Goal: Task Accomplishment & Management: Manage account settings

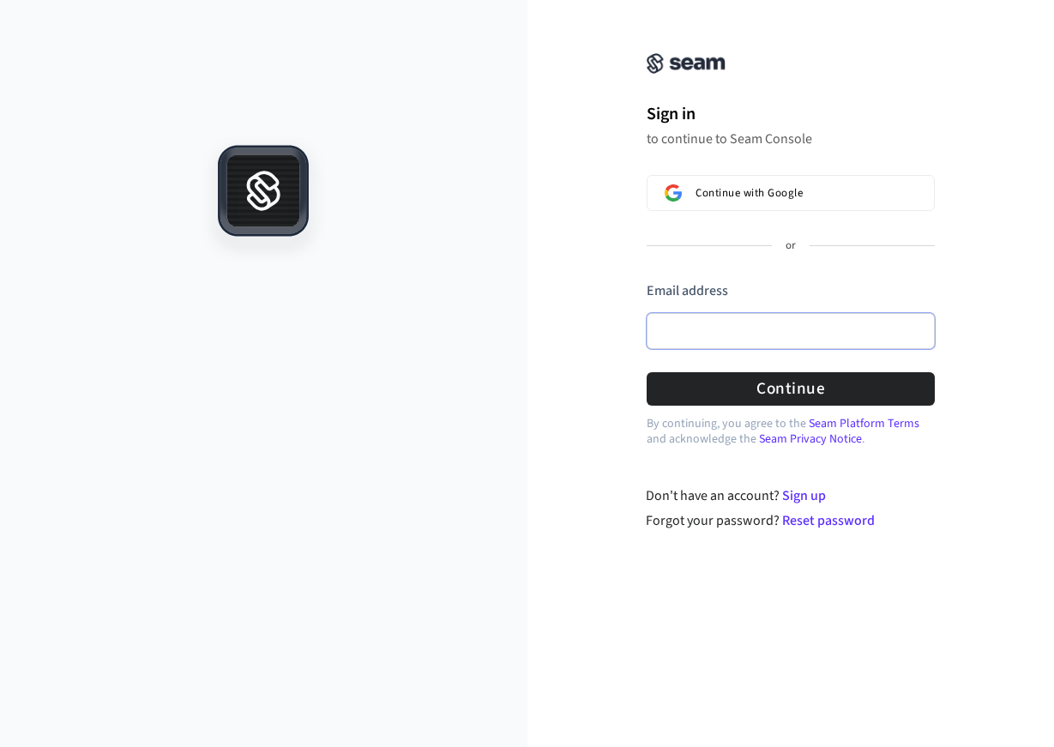
click at [763, 313] on input "Email address" at bounding box center [791, 331] width 288 height 36
paste input "**********"
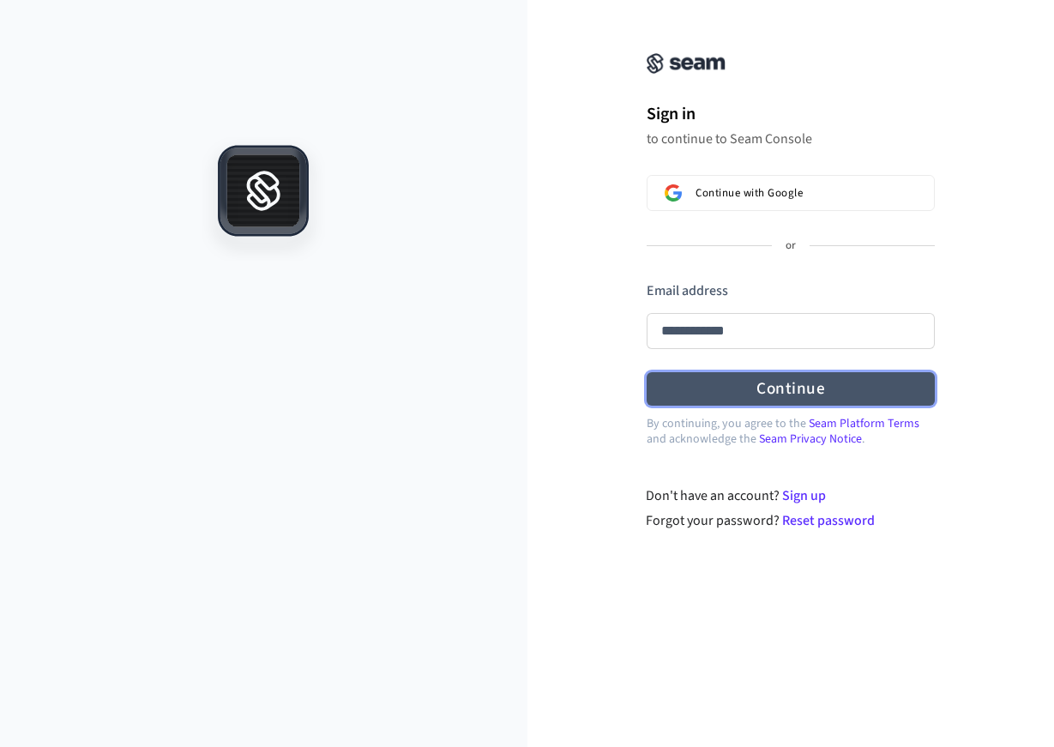
click at [709, 400] on button "Continue" at bounding box center [791, 388] width 288 height 33
type input "**********"
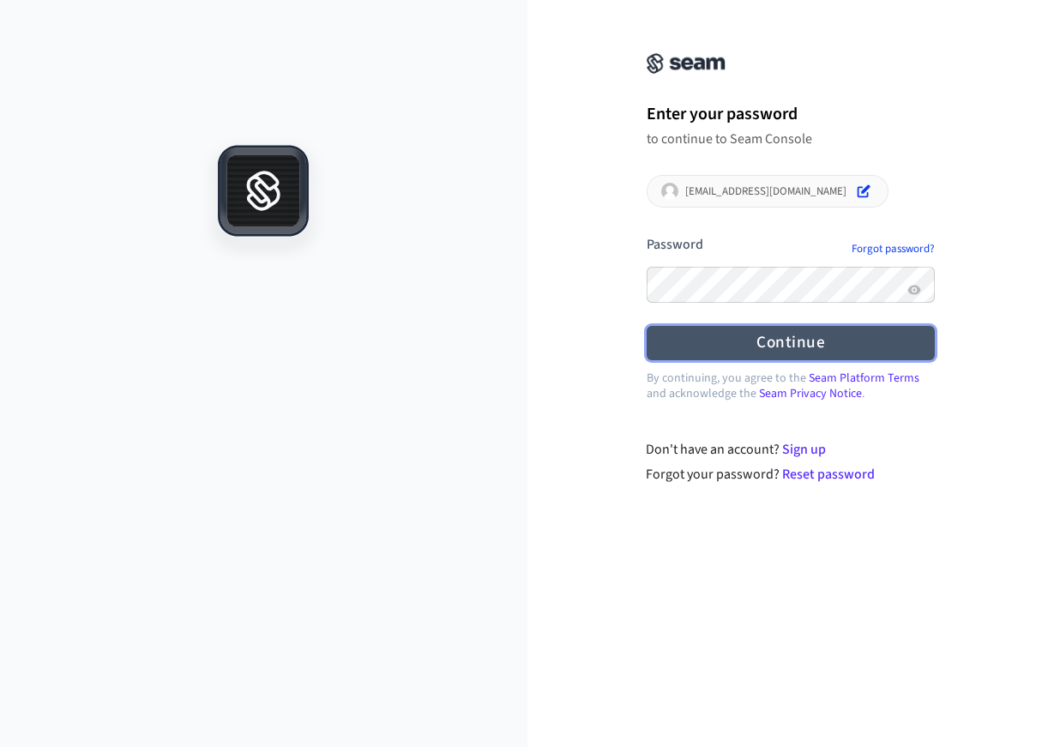
click at [754, 350] on button "Continue" at bounding box center [791, 342] width 288 height 33
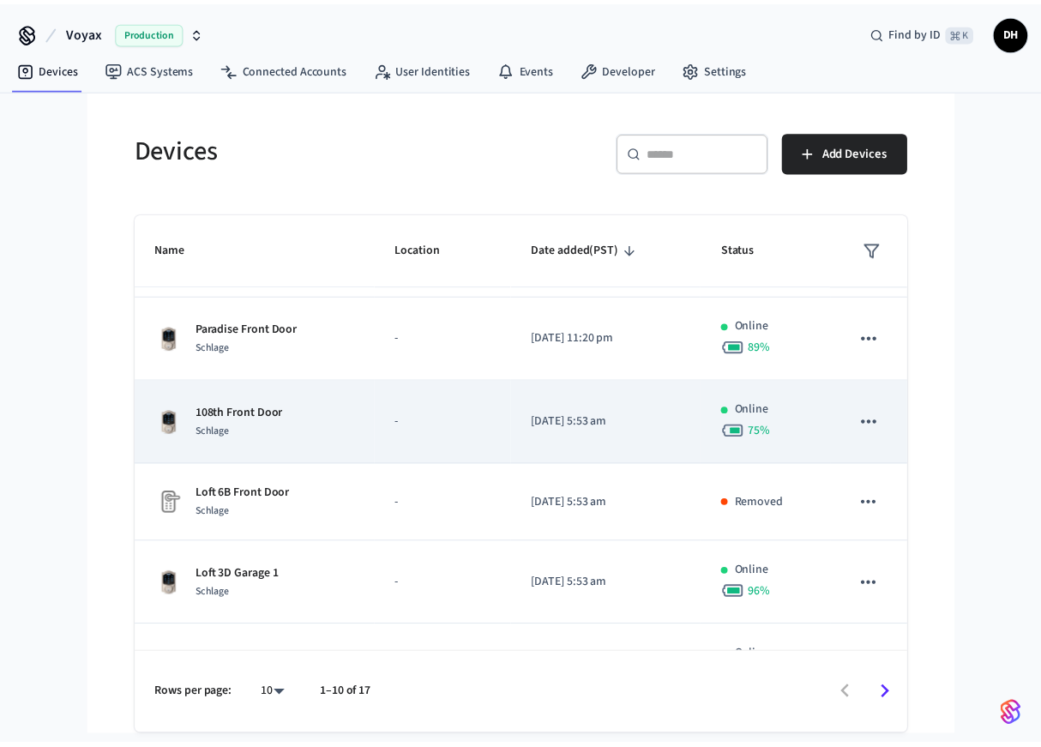
scroll to position [324, 0]
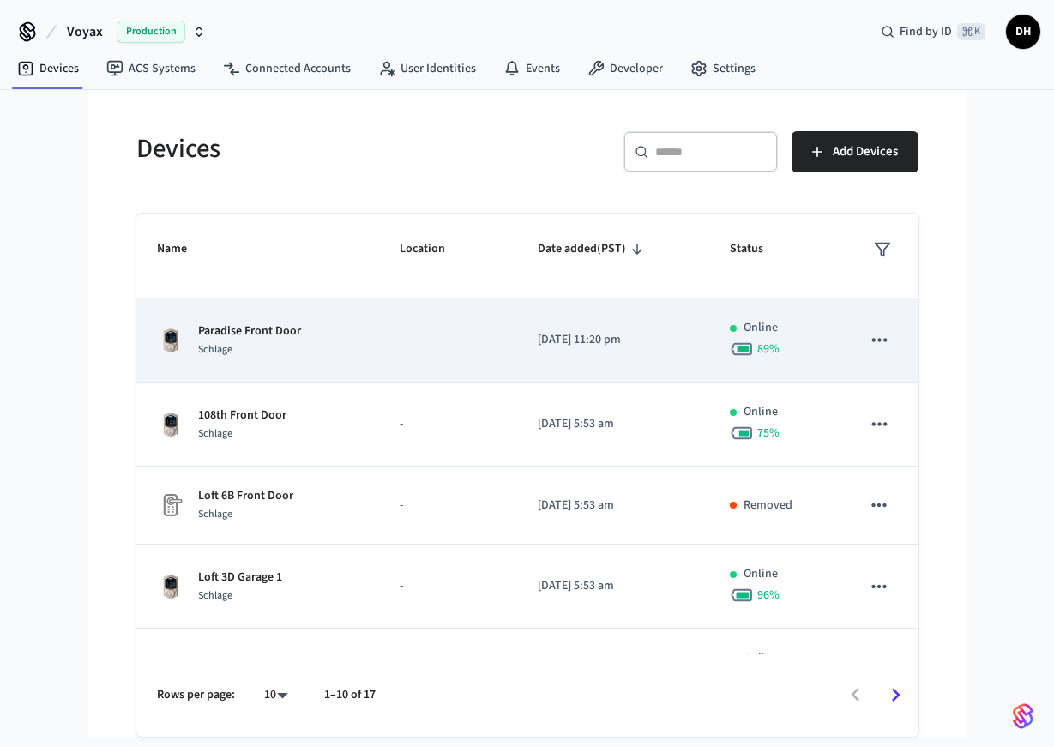
click at [546, 352] on td "[DATE] 11:20 pm" at bounding box center [613, 341] width 192 height 84
click at [598, 345] on p "[DATE] 11:20 pm" at bounding box center [613, 340] width 151 height 18
click at [872, 345] on icon "sticky table" at bounding box center [879, 340] width 22 height 22
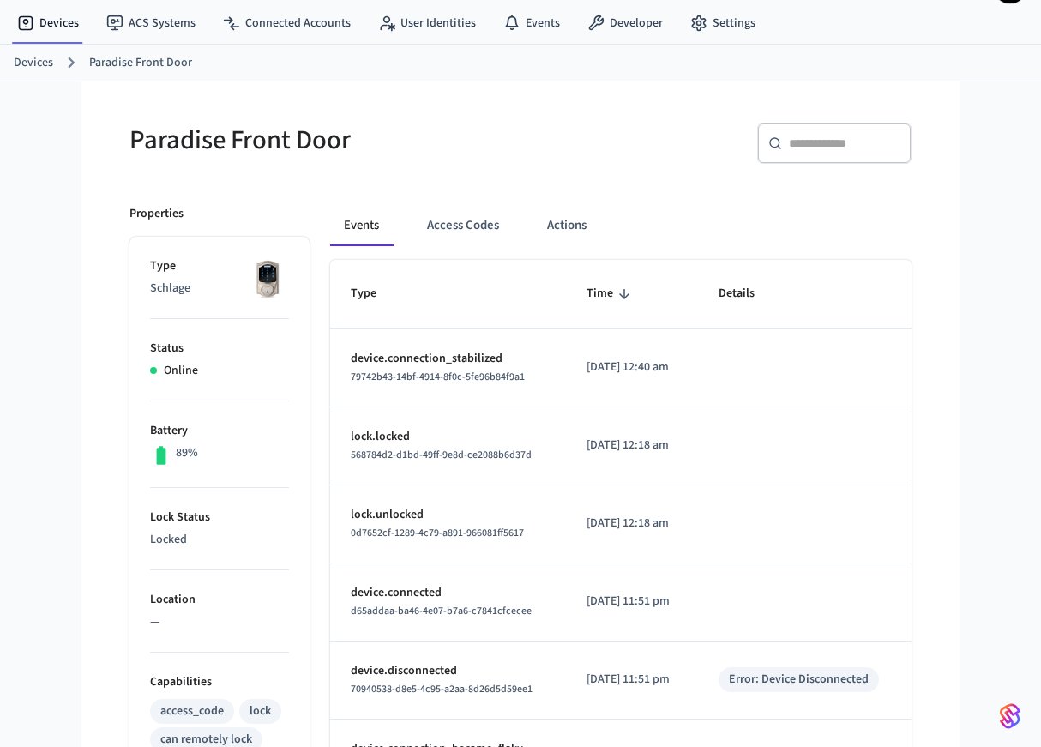
scroll to position [47, 0]
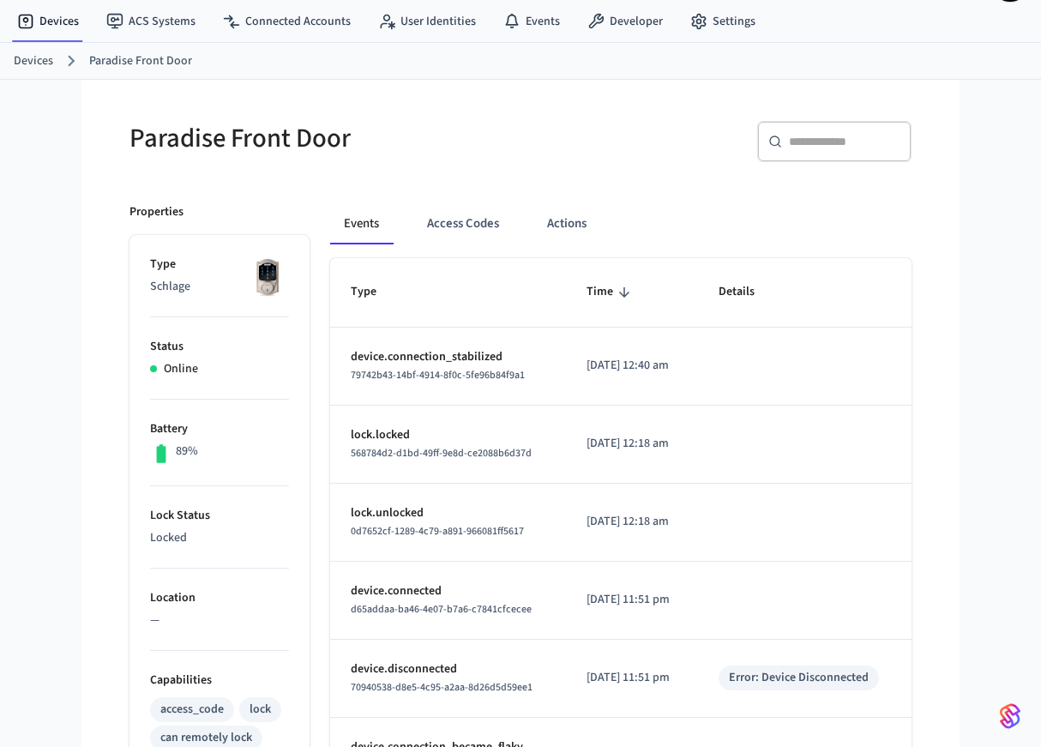
click at [31, 59] on link "Devices" at bounding box center [33, 61] width 39 height 18
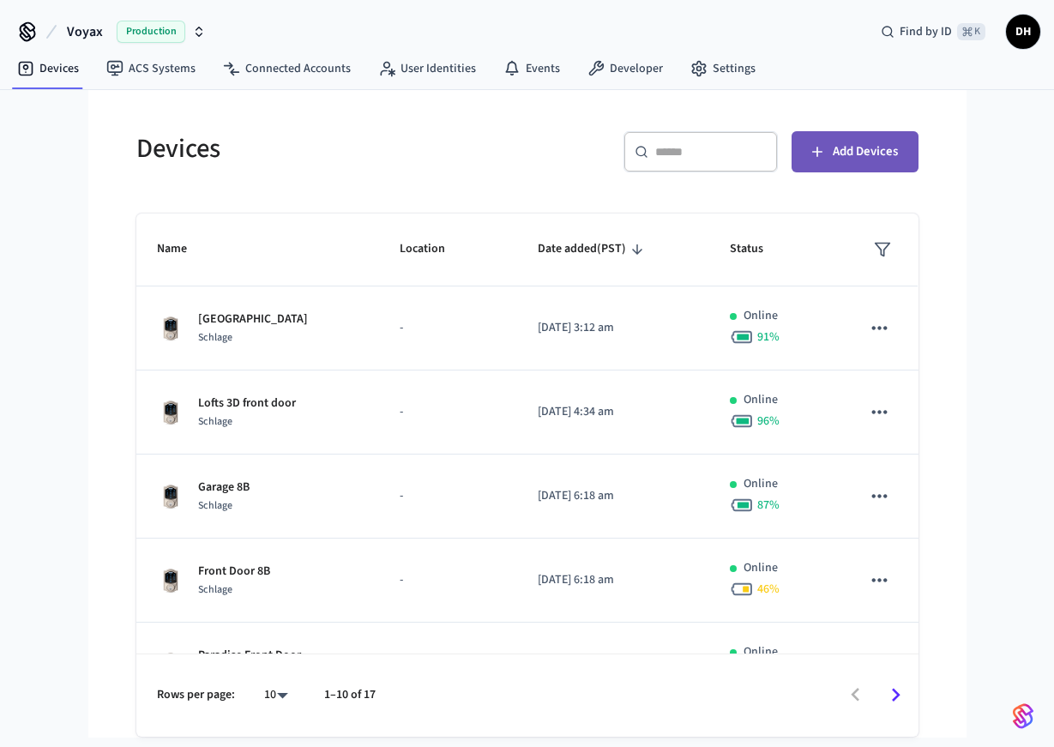
click at [859, 140] on button "Add Devices" at bounding box center [855, 151] width 127 height 41
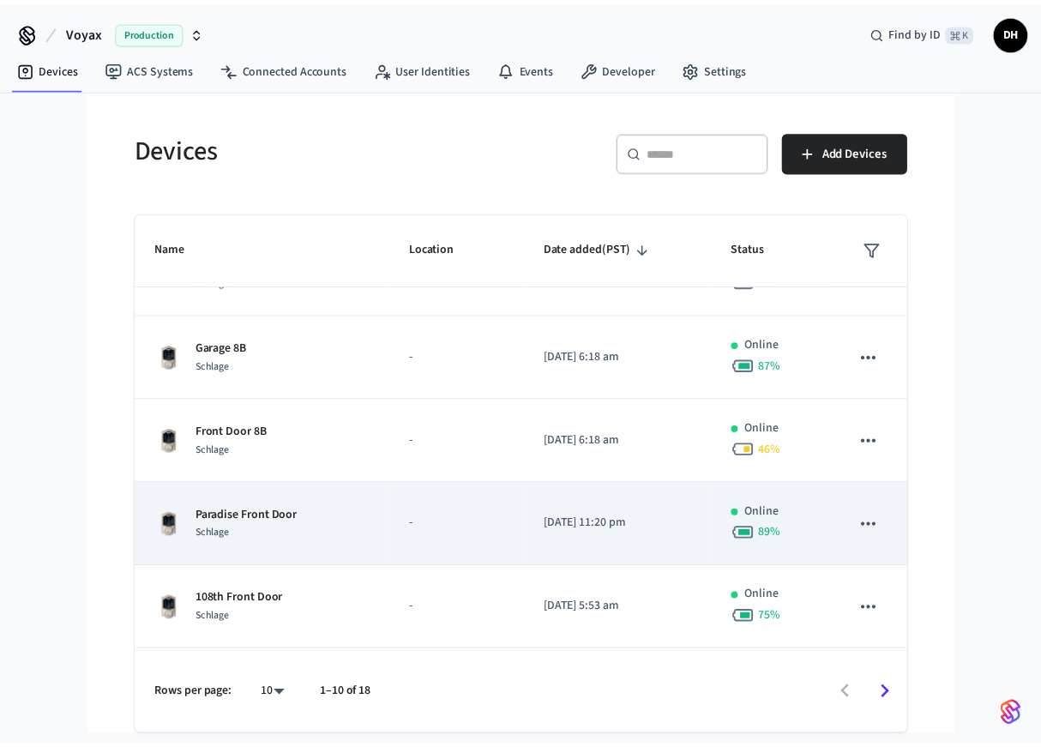
scroll to position [221, 0]
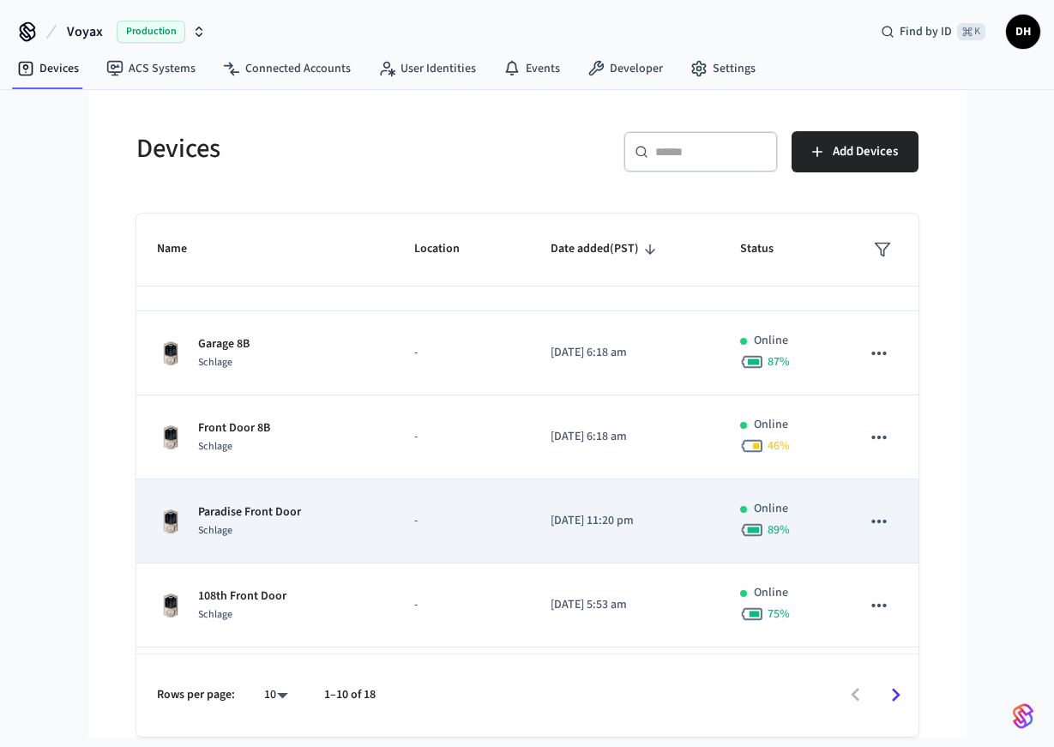
click at [461, 524] on p "-" at bounding box center [461, 521] width 95 height 18
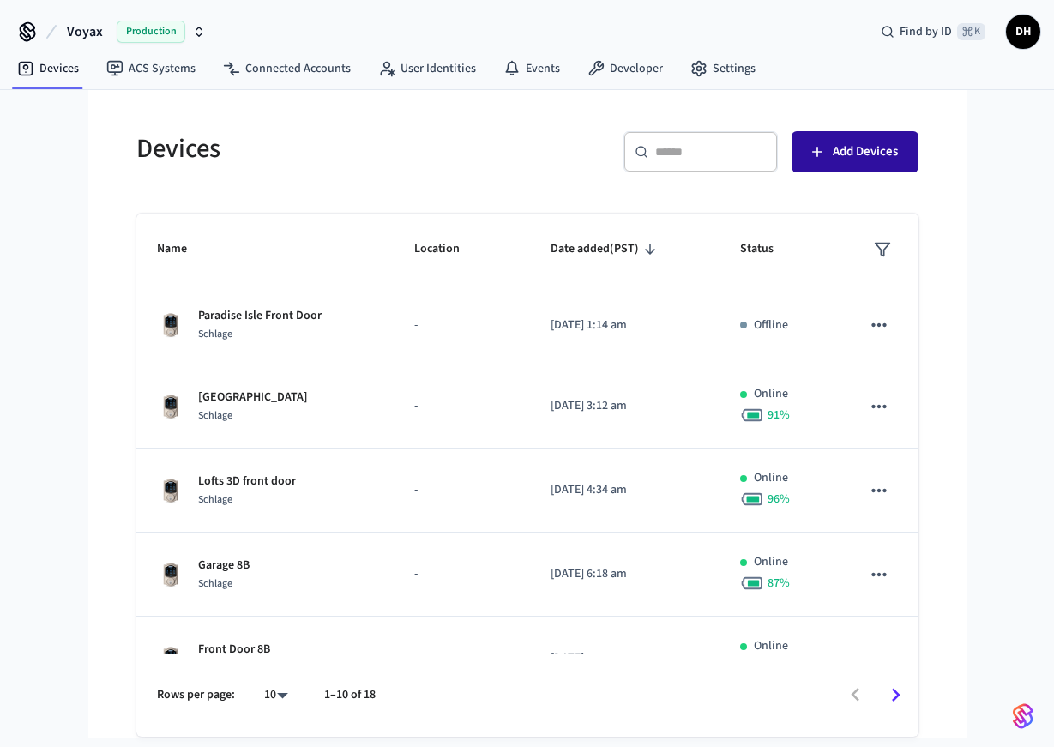
click at [868, 161] on span "Add Devices" at bounding box center [865, 152] width 65 height 22
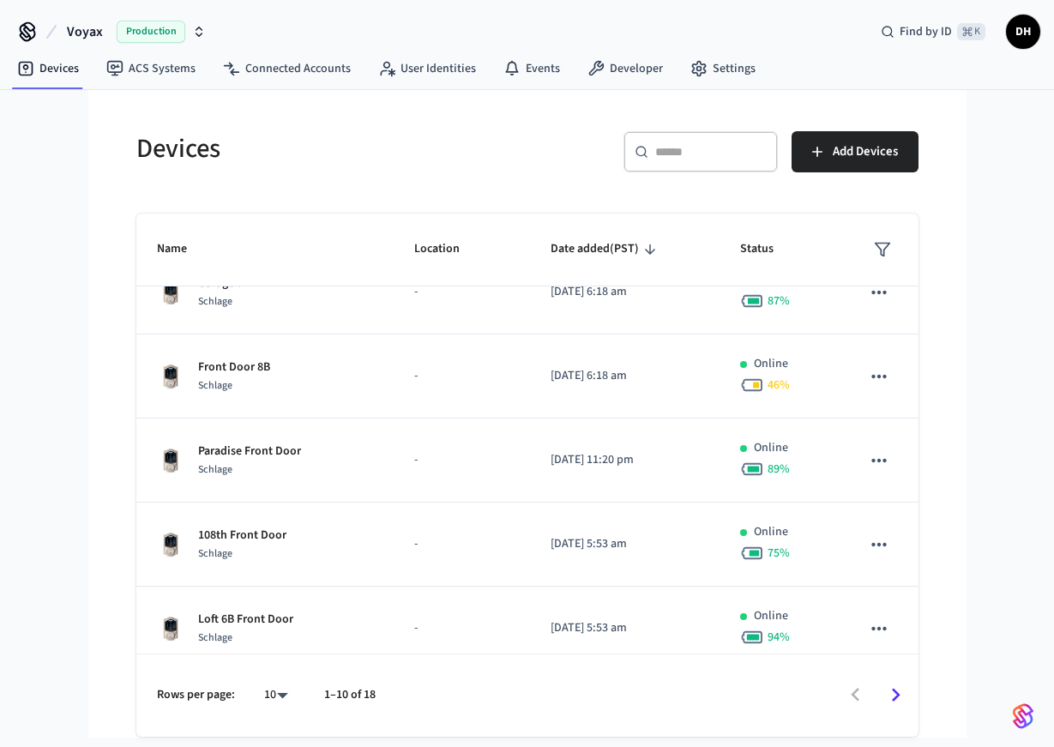
scroll to position [467, 0]
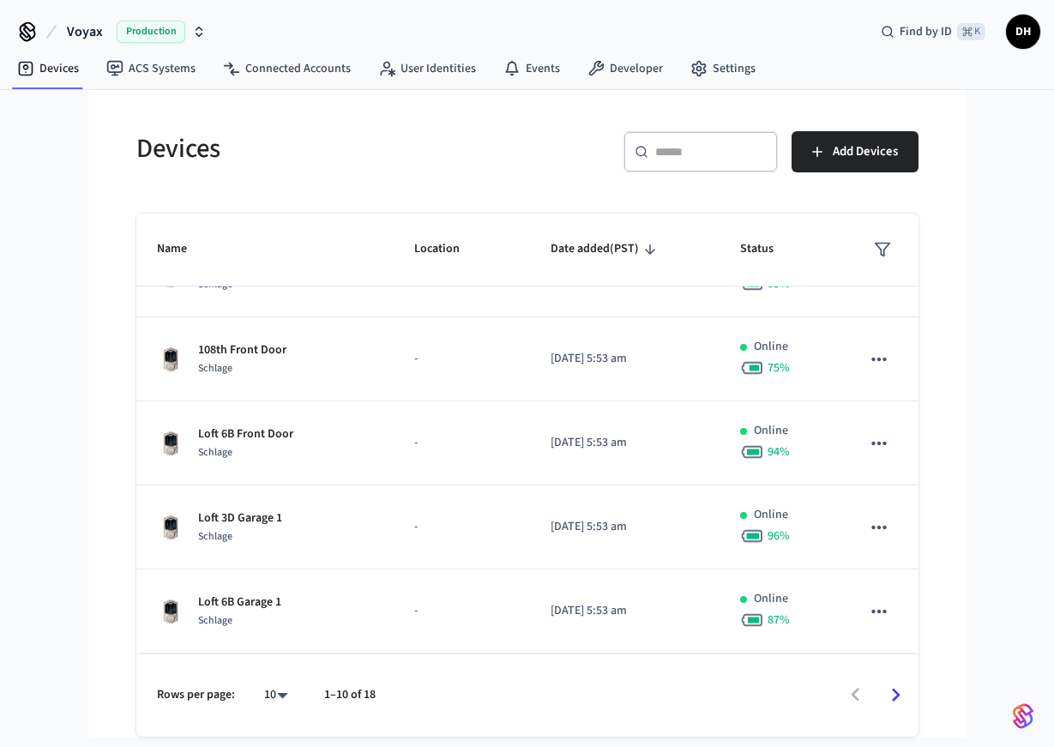
click at [897, 691] on icon "Go to next page" at bounding box center [896, 695] width 27 height 27
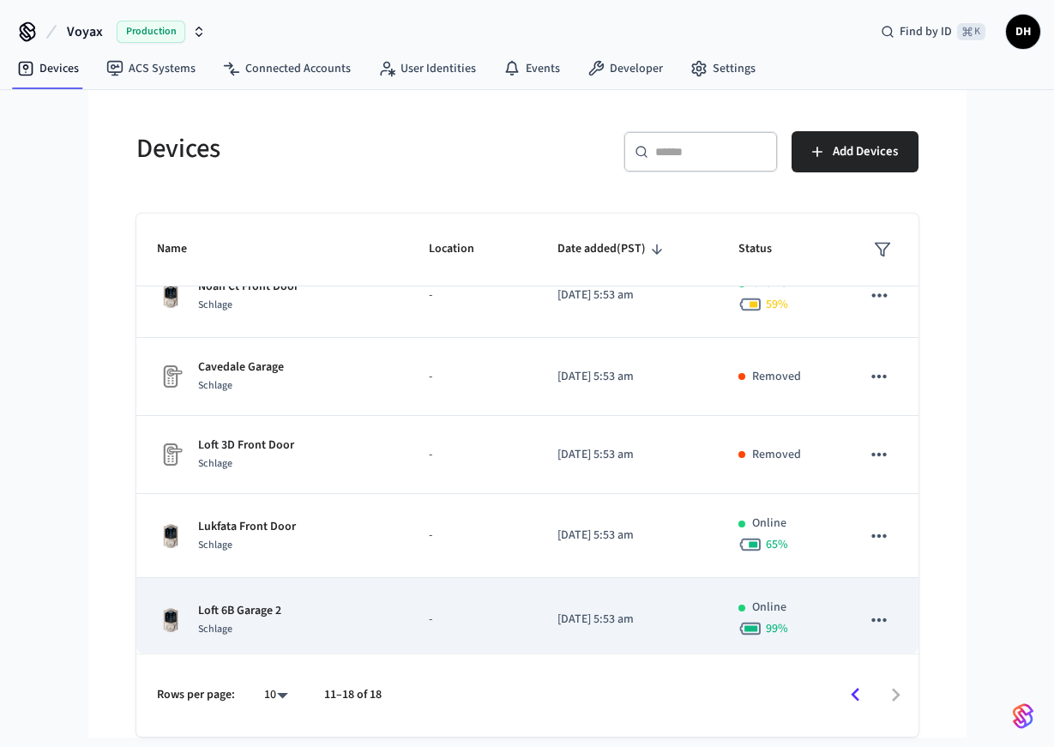
scroll to position [293, 0]
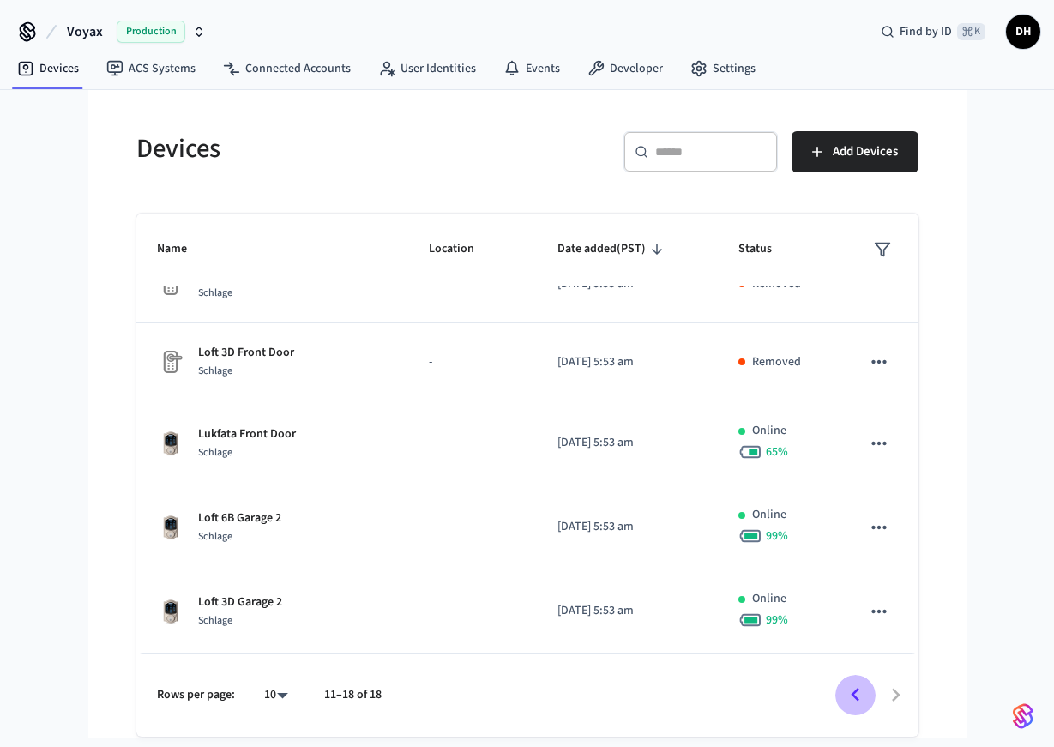
click at [841, 691] on button "Go to previous page" at bounding box center [855, 695] width 40 height 40
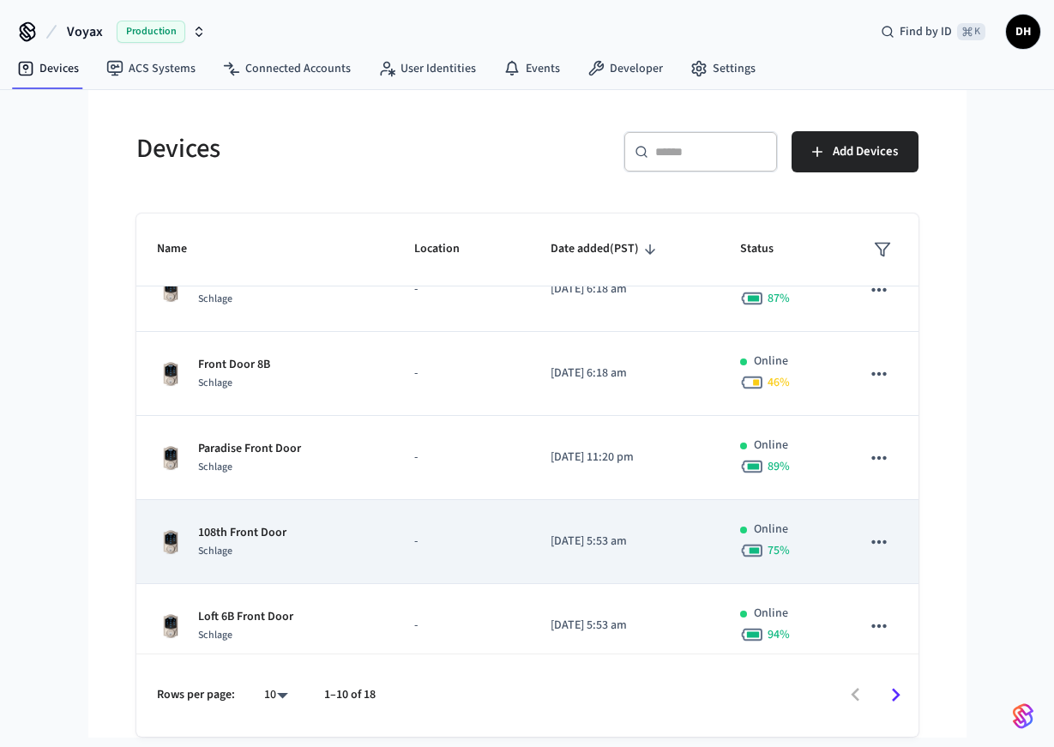
scroll to position [467, 0]
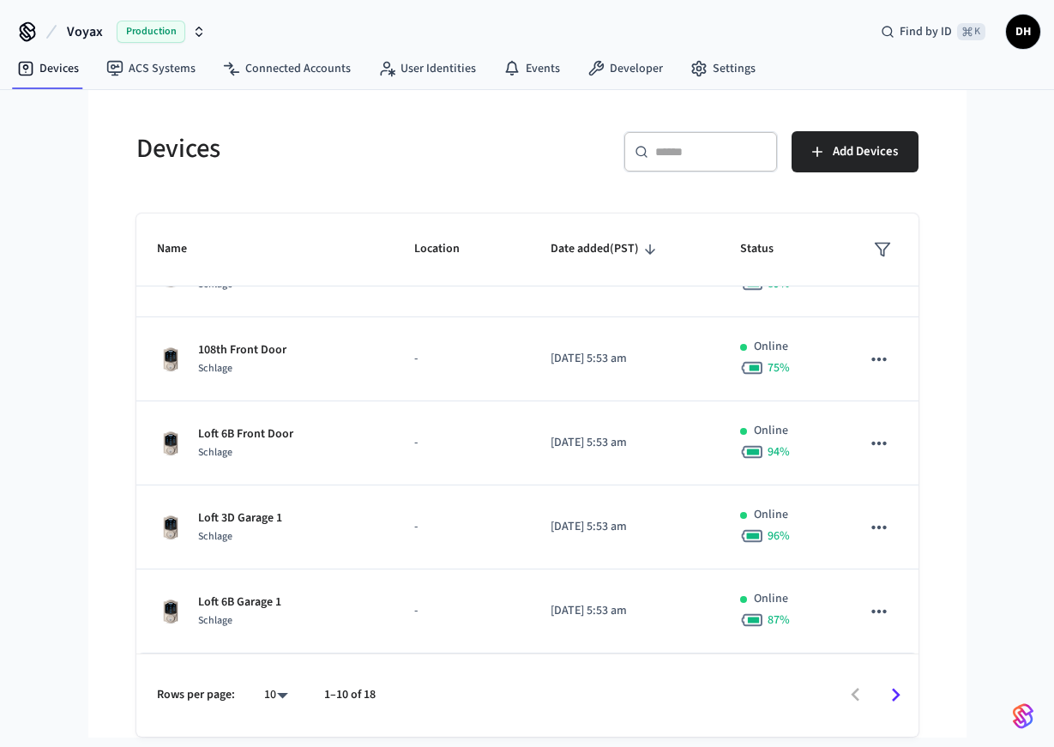
click at [678, 155] on input "text" at bounding box center [711, 151] width 112 height 17
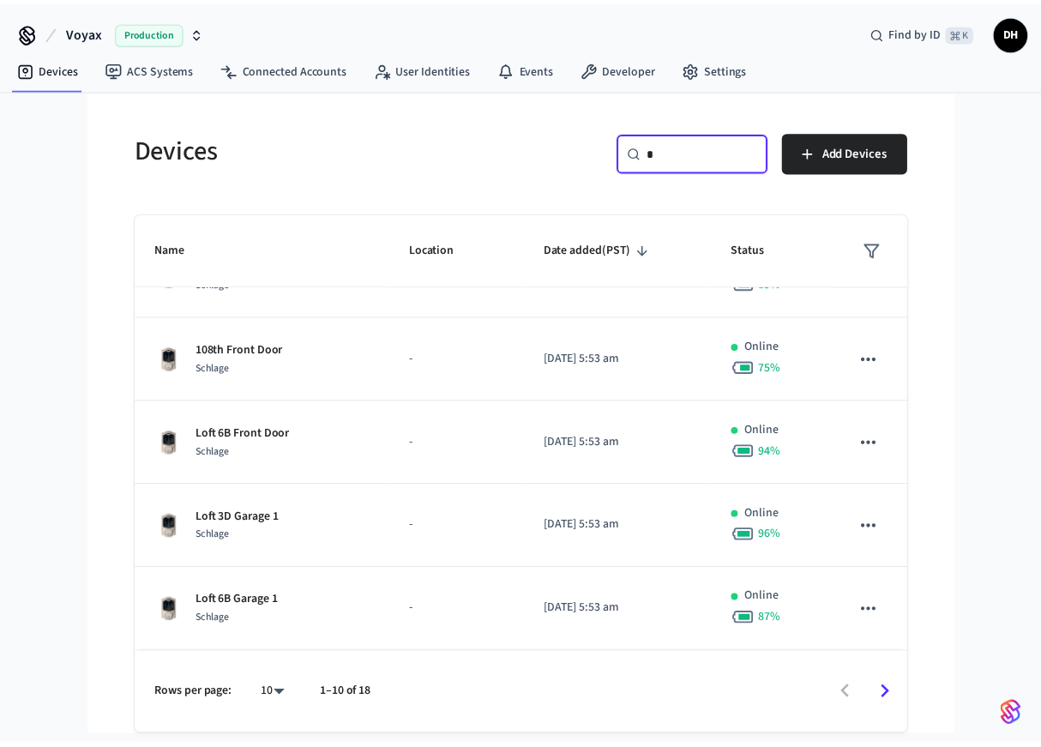
scroll to position [0, 0]
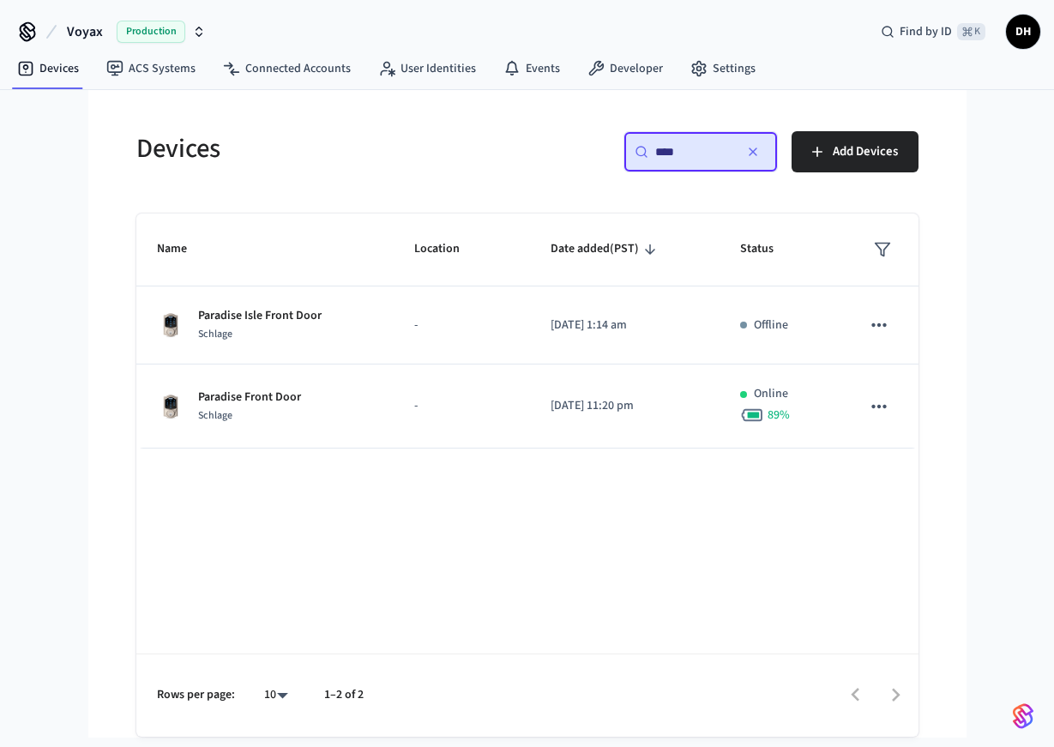
type input "****"
click at [735, 549] on div "Name Location Date added (PST) Status Paradise Isle Front Door Schlage - [DATE]…" at bounding box center [527, 475] width 782 height 523
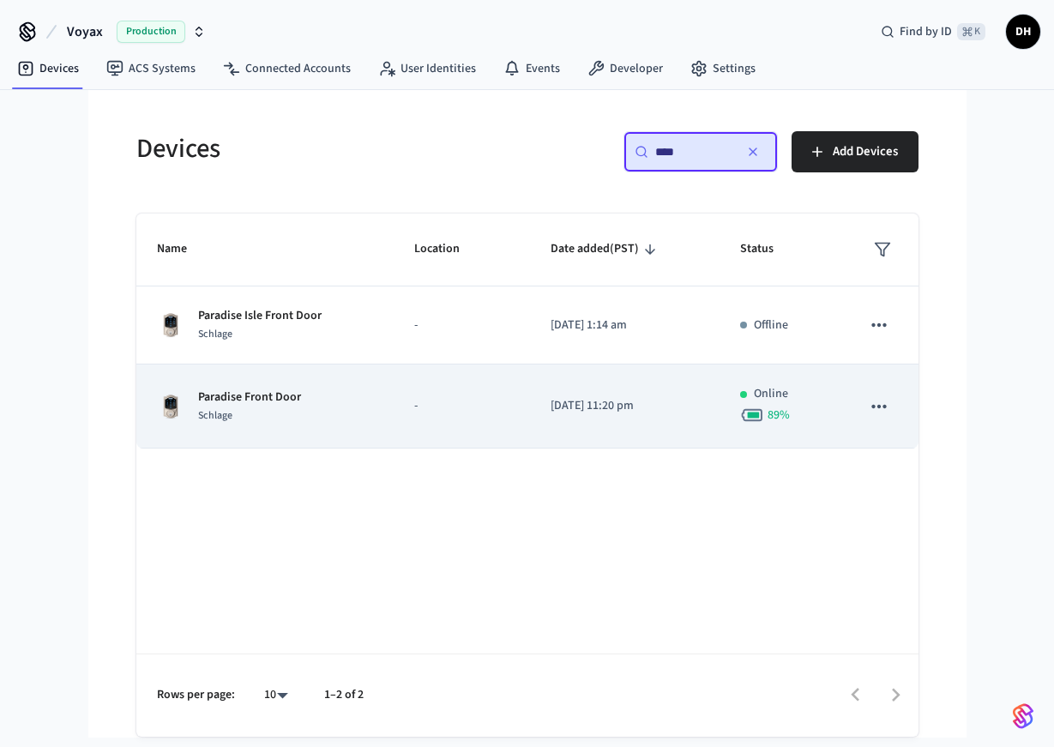
click at [681, 425] on td "[DATE] 11:20 pm" at bounding box center [625, 407] width 190 height 84
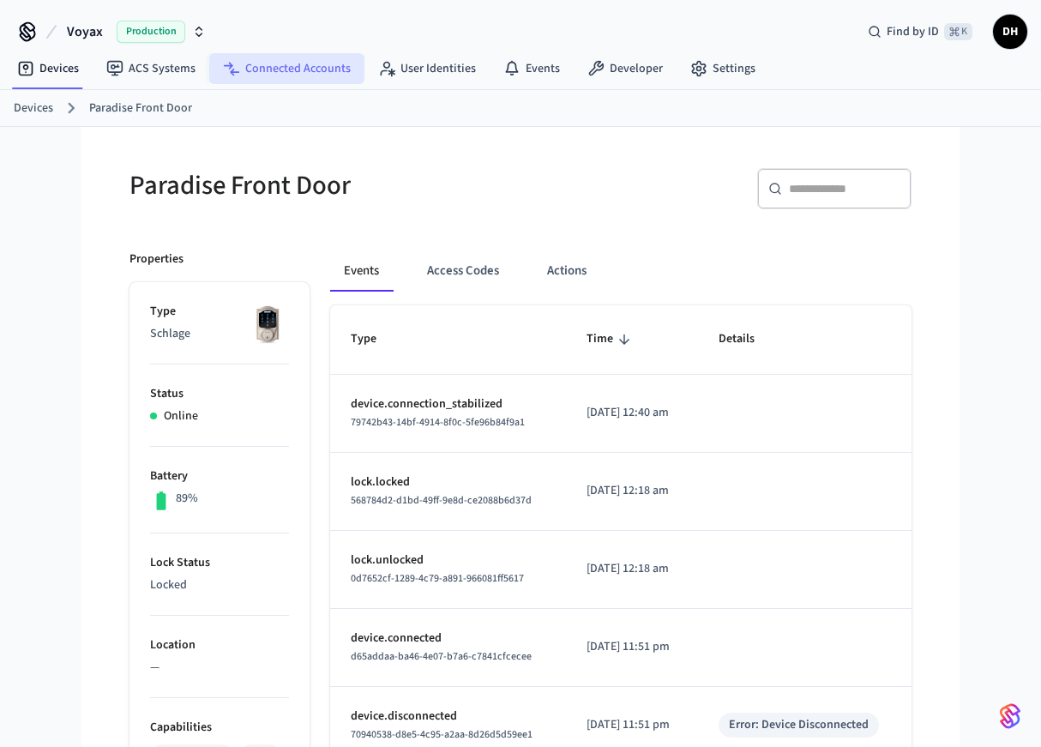
click at [286, 70] on link "Connected Accounts" at bounding box center [286, 68] width 155 height 31
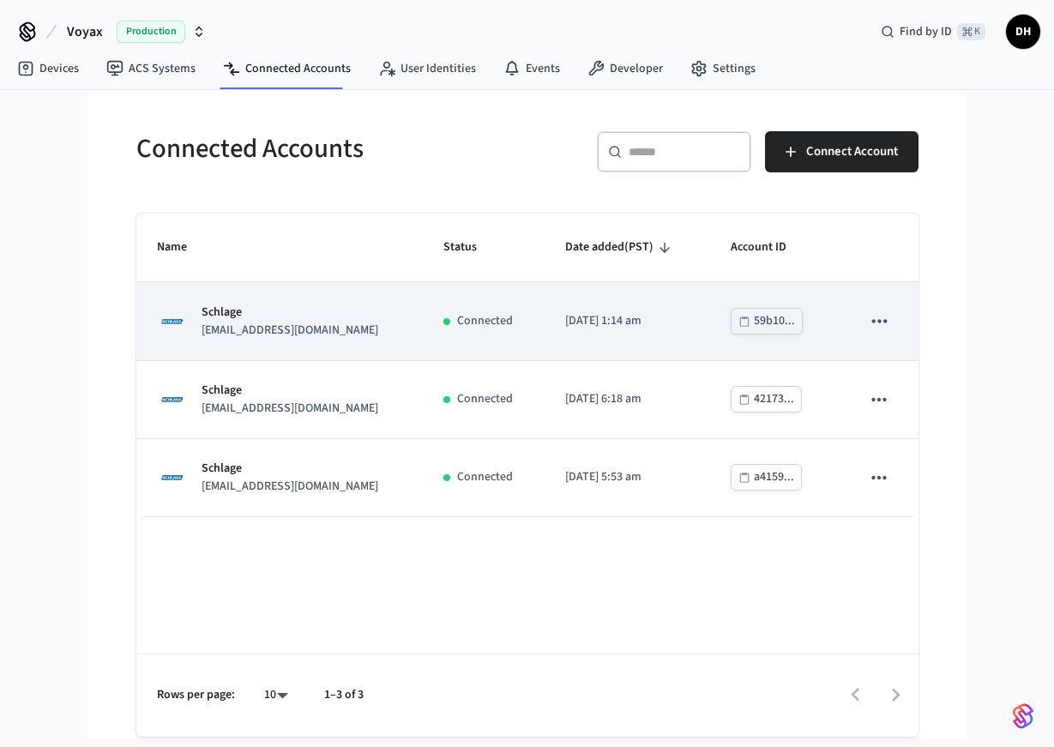
click at [423, 334] on td "Connected" at bounding box center [483, 321] width 121 height 78
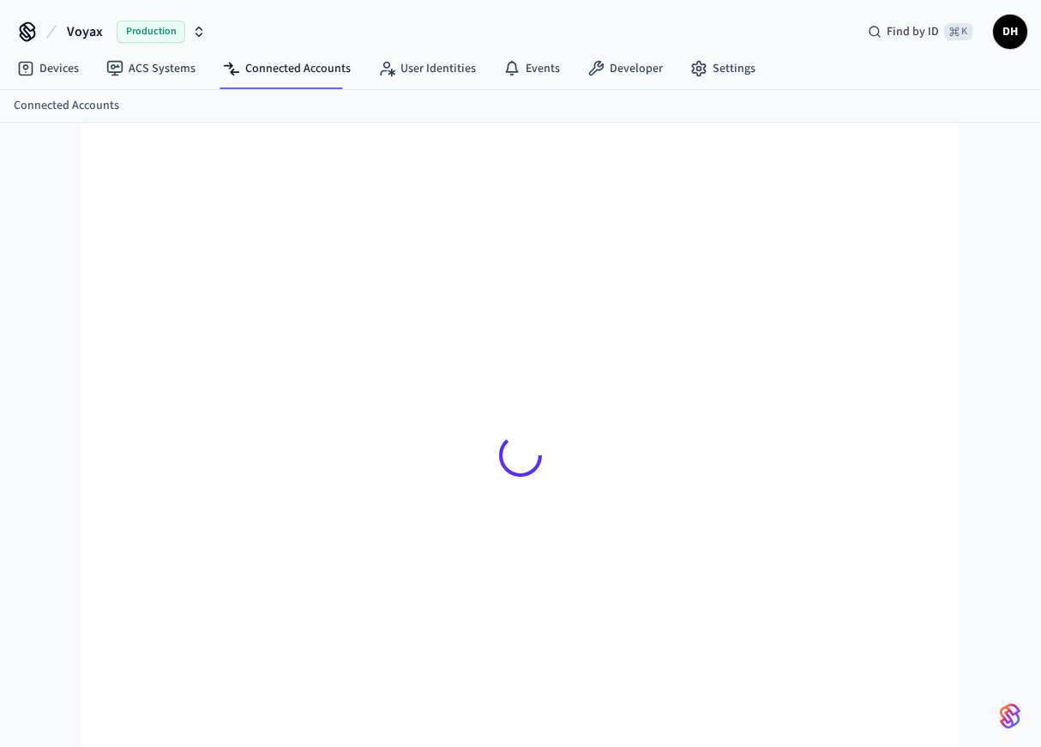
click at [878, 325] on div at bounding box center [521, 455] width 810 height 582
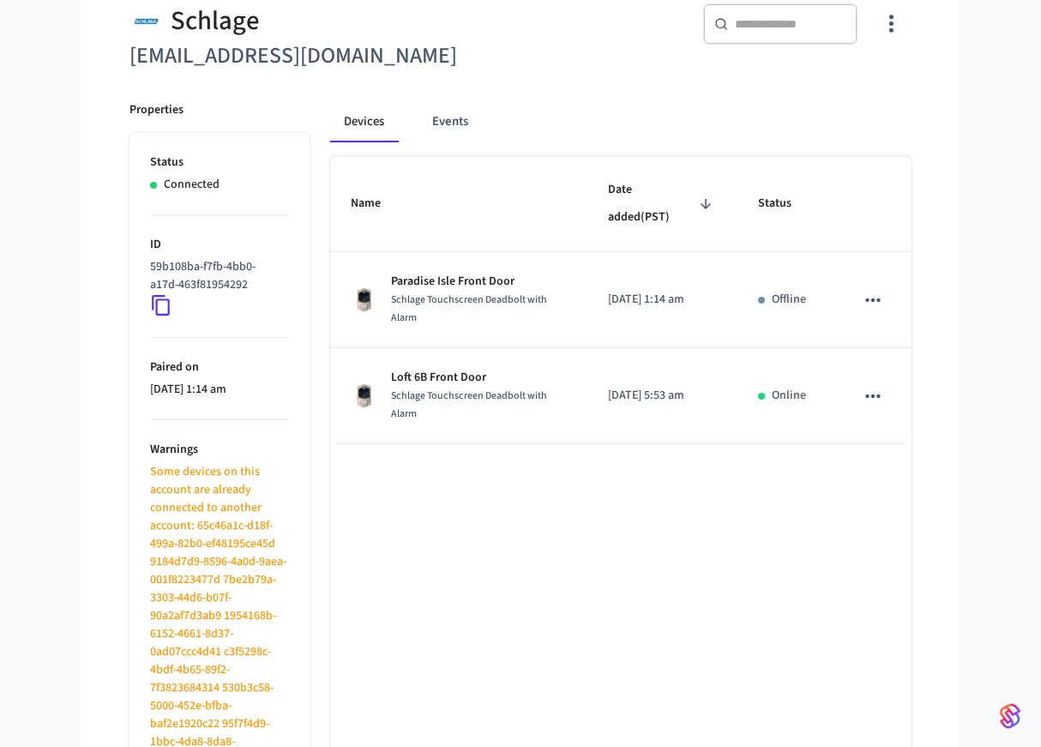
scroll to position [166, 0]
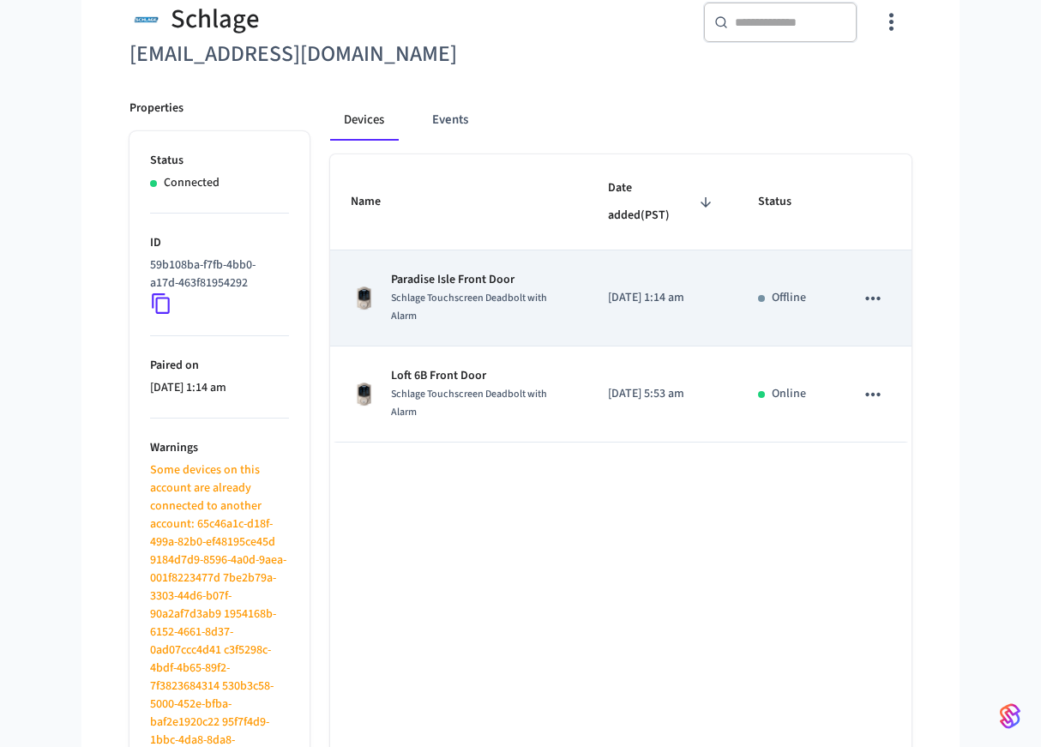
click at [496, 317] on div "Schlage Touchscreen Deadbolt with Alarm" at bounding box center [479, 307] width 176 height 36
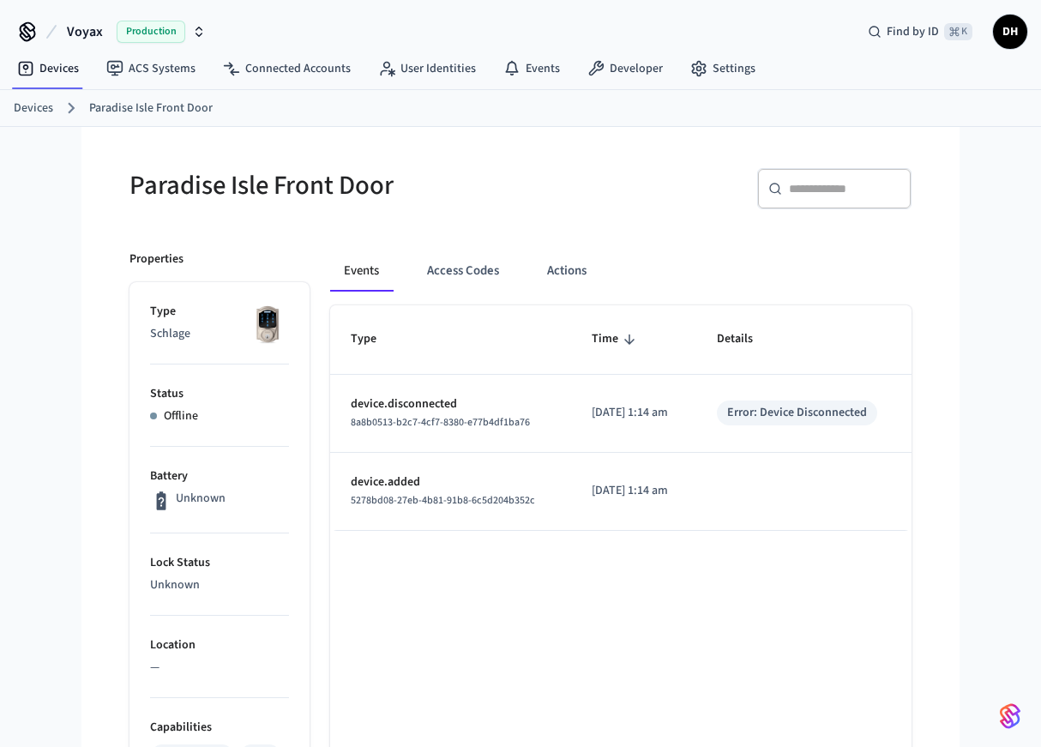
click at [525, 411] on p "device.disconnected" at bounding box center [451, 404] width 200 height 18
click at [35, 106] on link "Devices" at bounding box center [33, 109] width 39 height 18
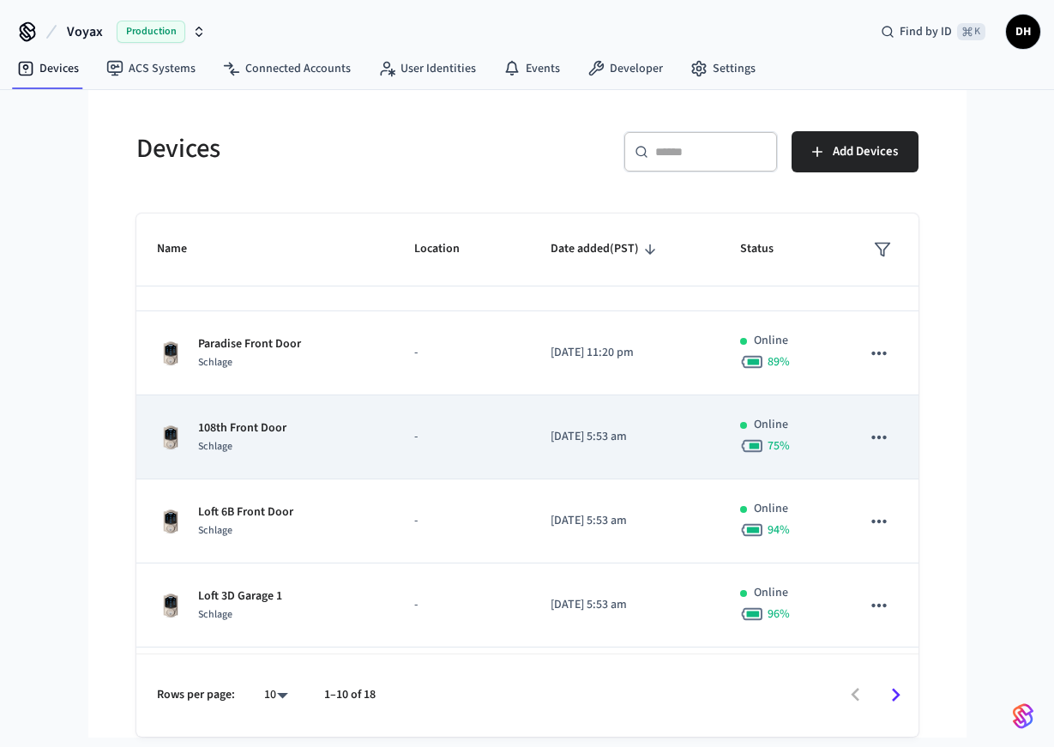
scroll to position [467, 0]
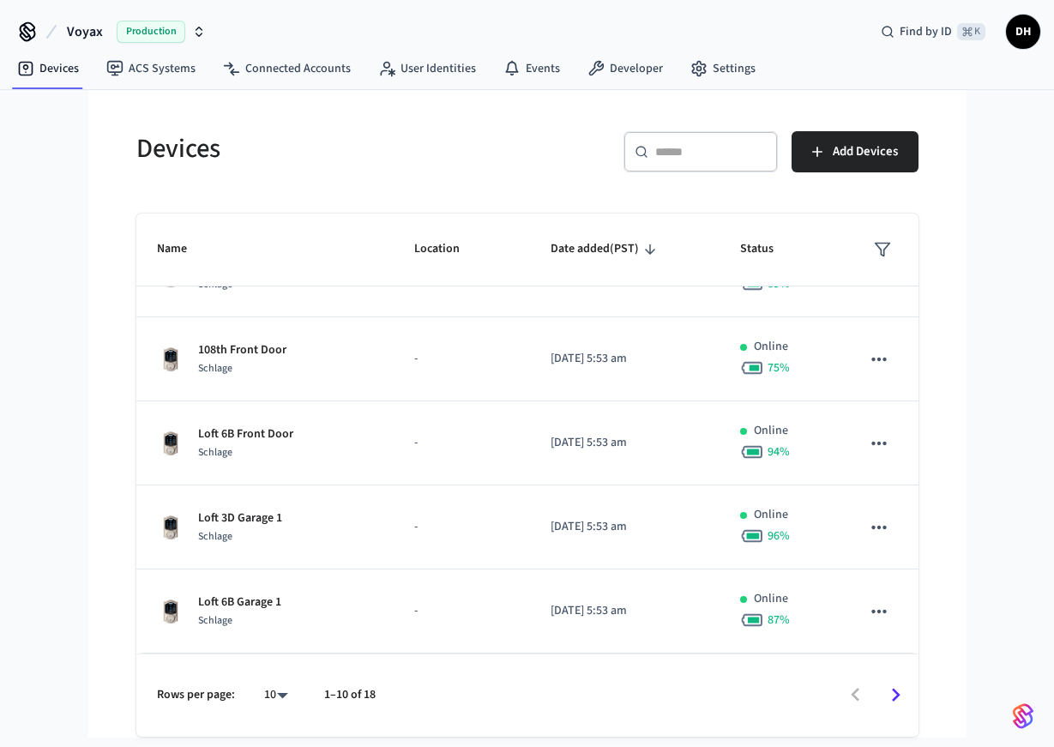
click at [714, 149] on input "text" at bounding box center [711, 151] width 112 height 17
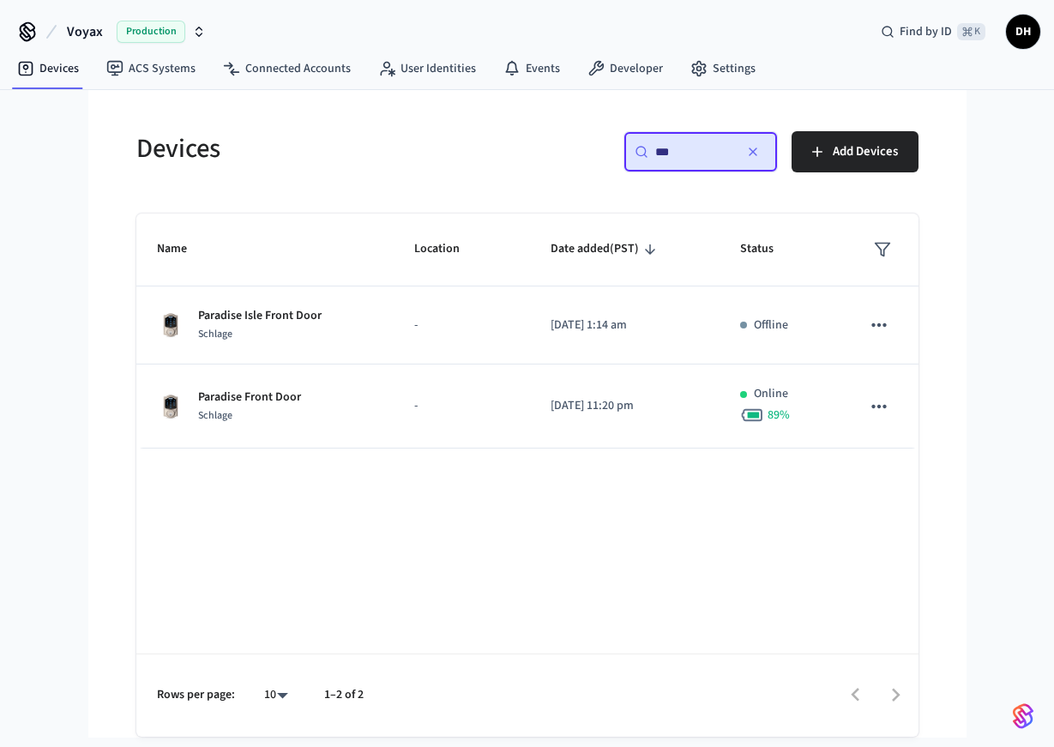
type input "***"
click at [106, 31] on button "Voyax Production" at bounding box center [136, 32] width 149 height 36
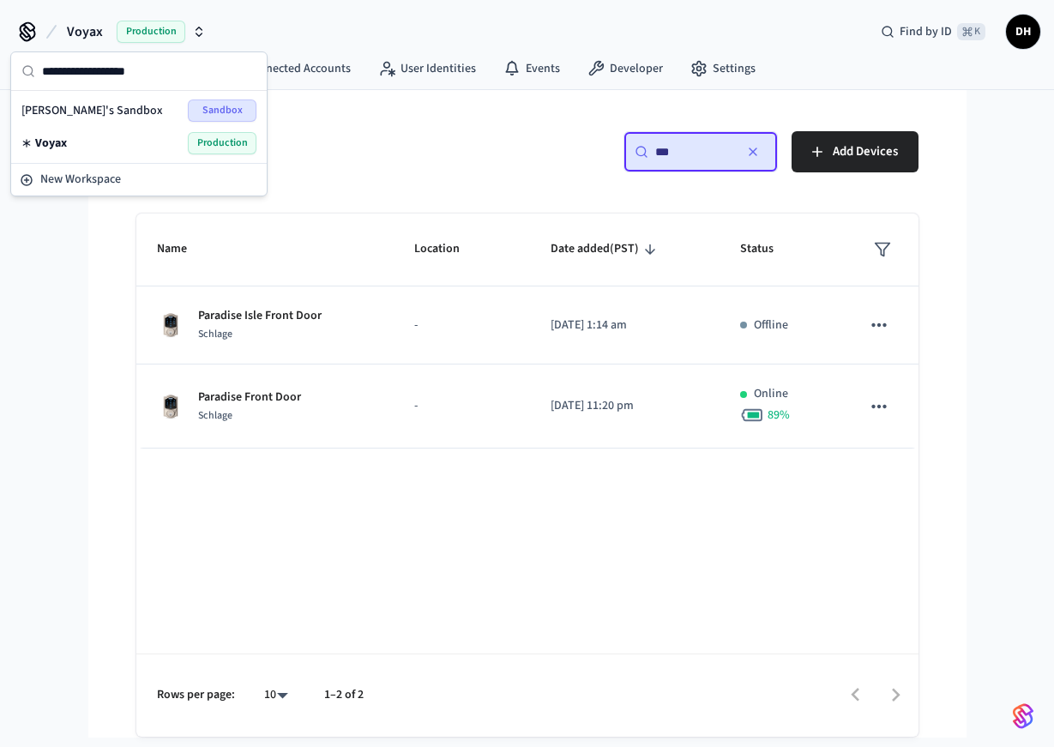
click at [205, 576] on div "Name Location Date added (PST) Status Paradise Isle Front Door Schlage - [DATE]…" at bounding box center [527, 475] width 782 height 523
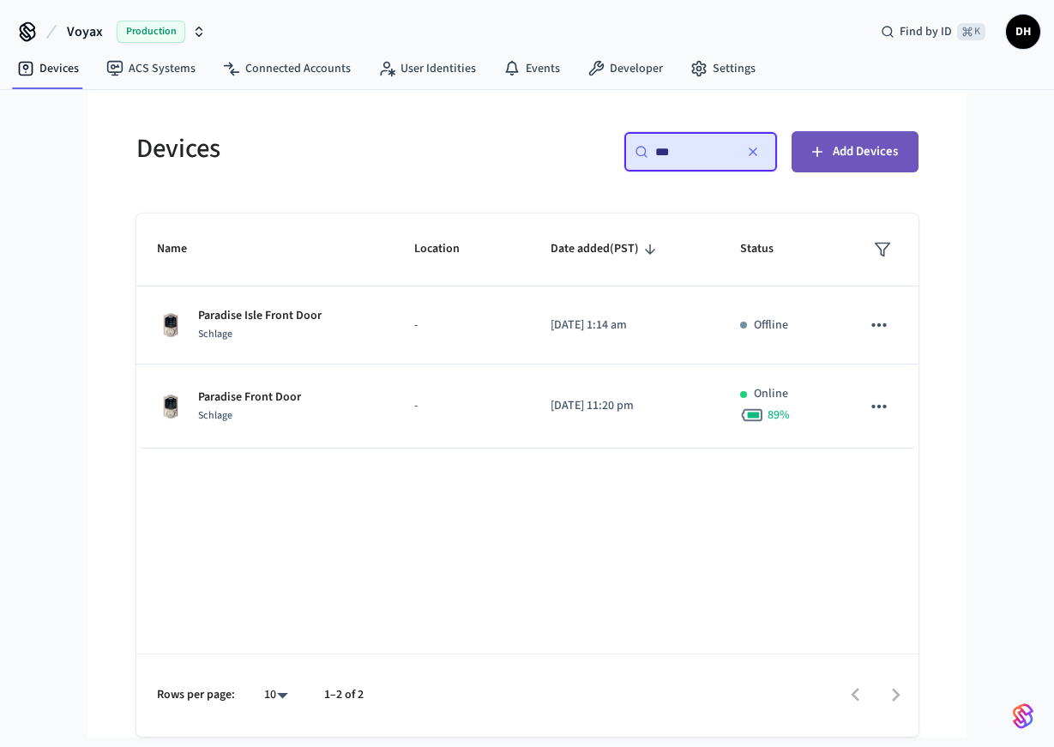
click at [855, 162] on span "Add Devices" at bounding box center [865, 152] width 65 height 22
click at [758, 154] on icon "button" at bounding box center [753, 152] width 14 height 14
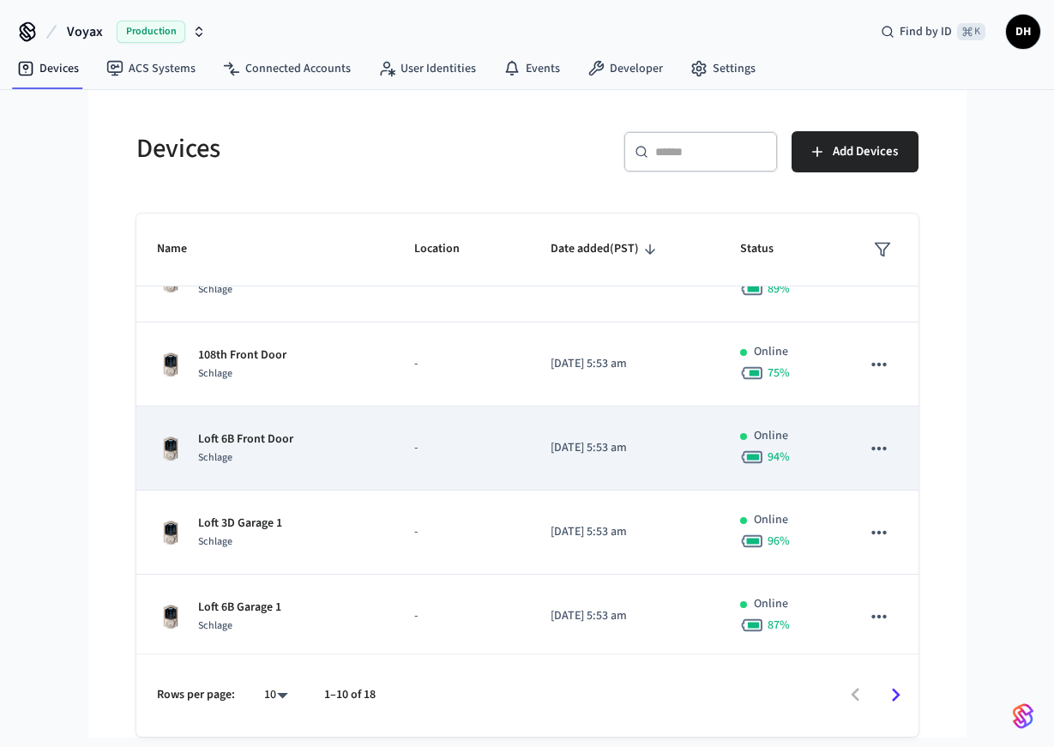
scroll to position [467, 0]
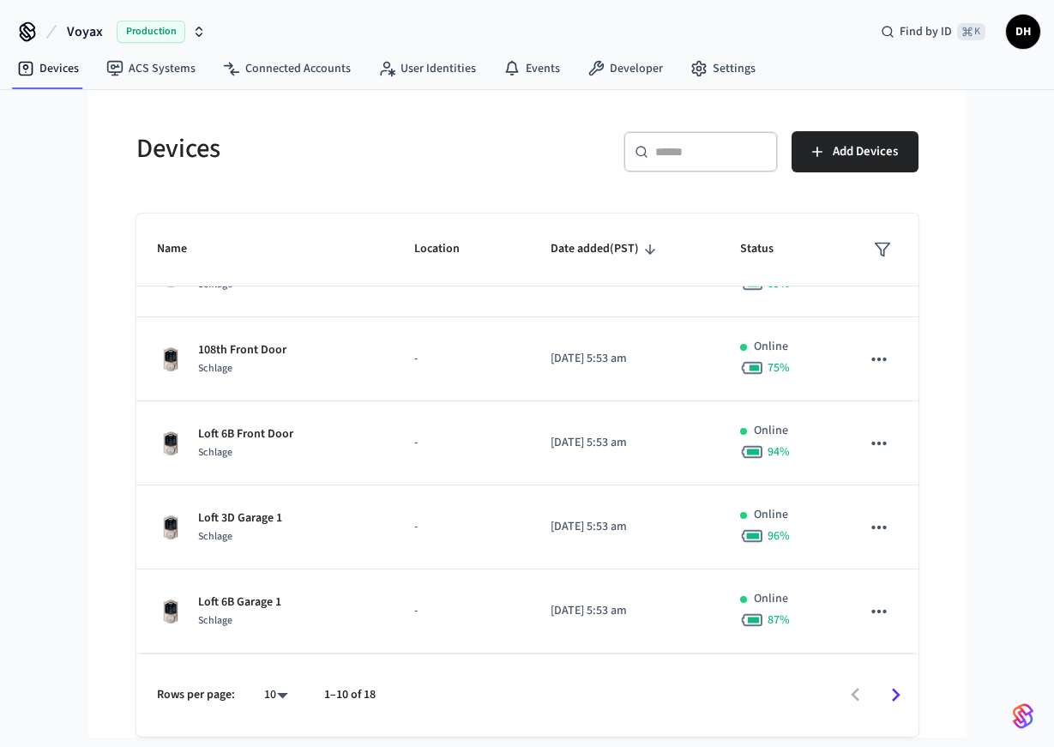
click at [894, 697] on icon "Go to next page" at bounding box center [896, 695] width 27 height 27
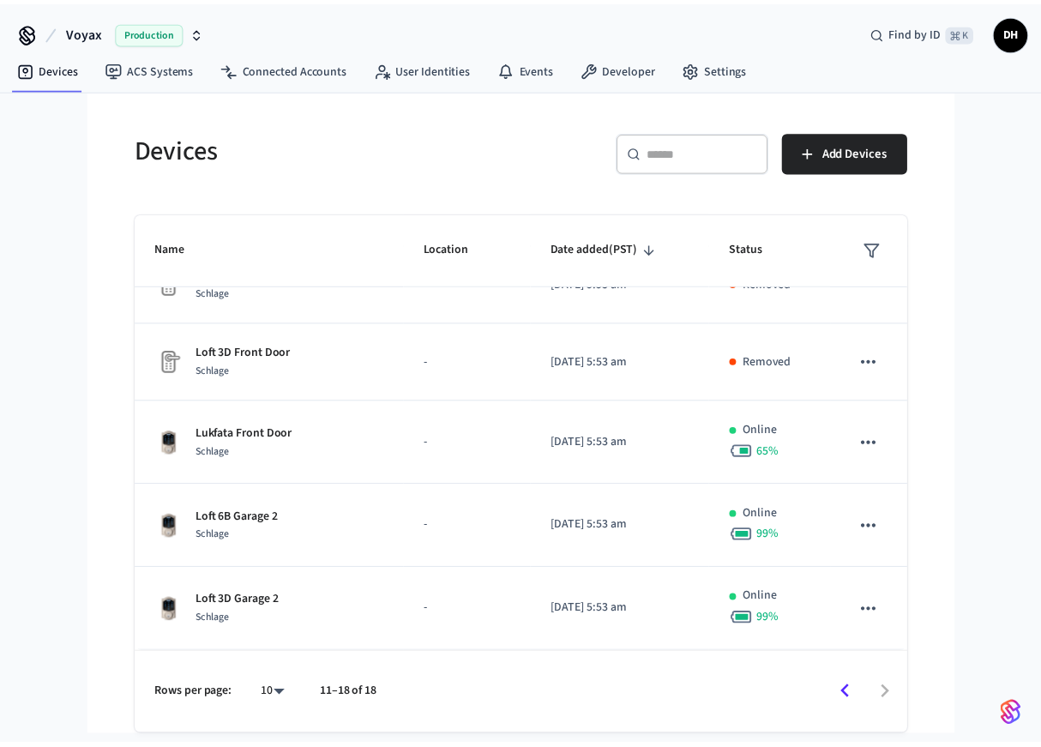
scroll to position [293, 0]
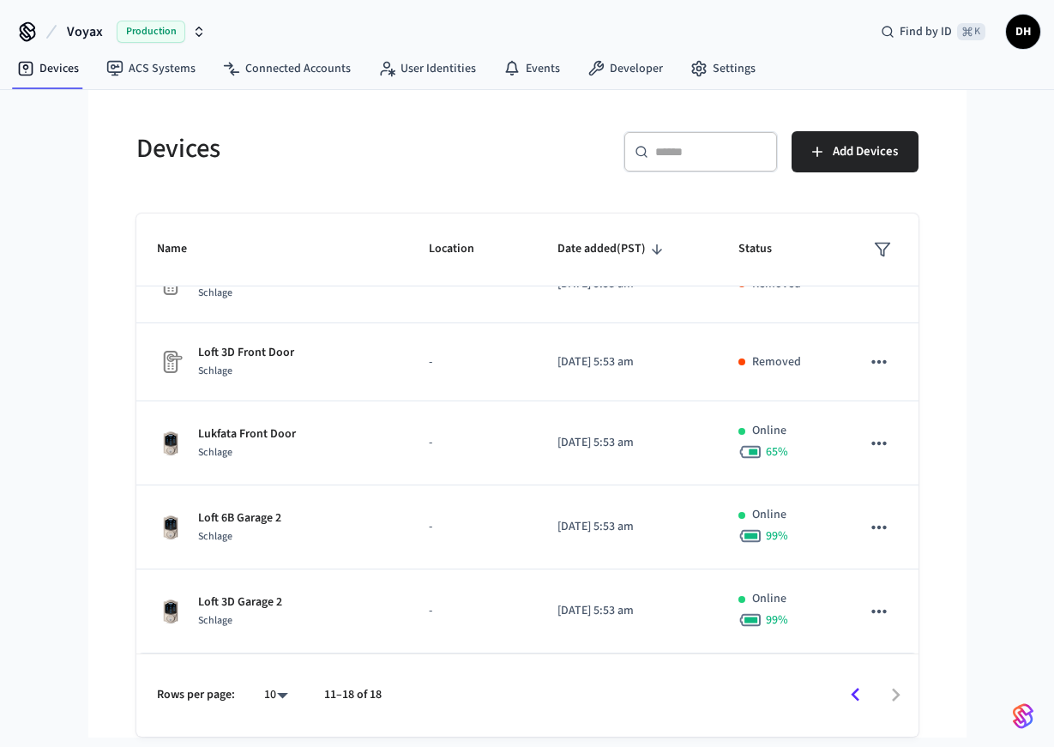
click at [112, 34] on button "Voyax Production" at bounding box center [136, 32] width 149 height 36
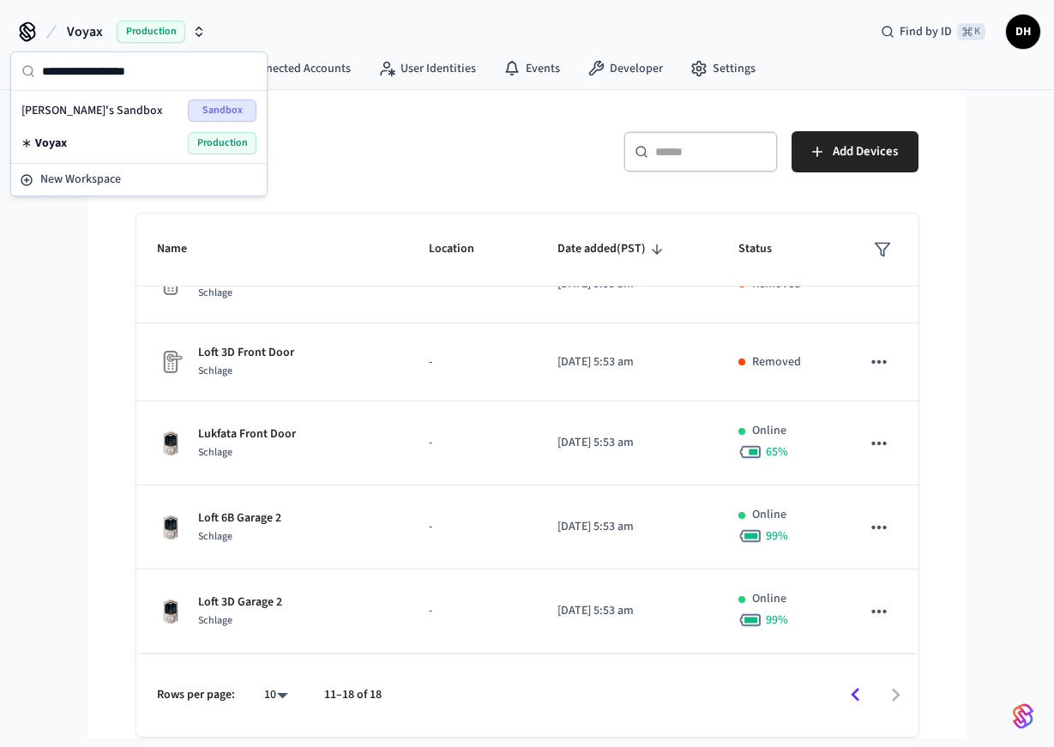
click at [210, 114] on span "Sandbox" at bounding box center [222, 111] width 69 height 22
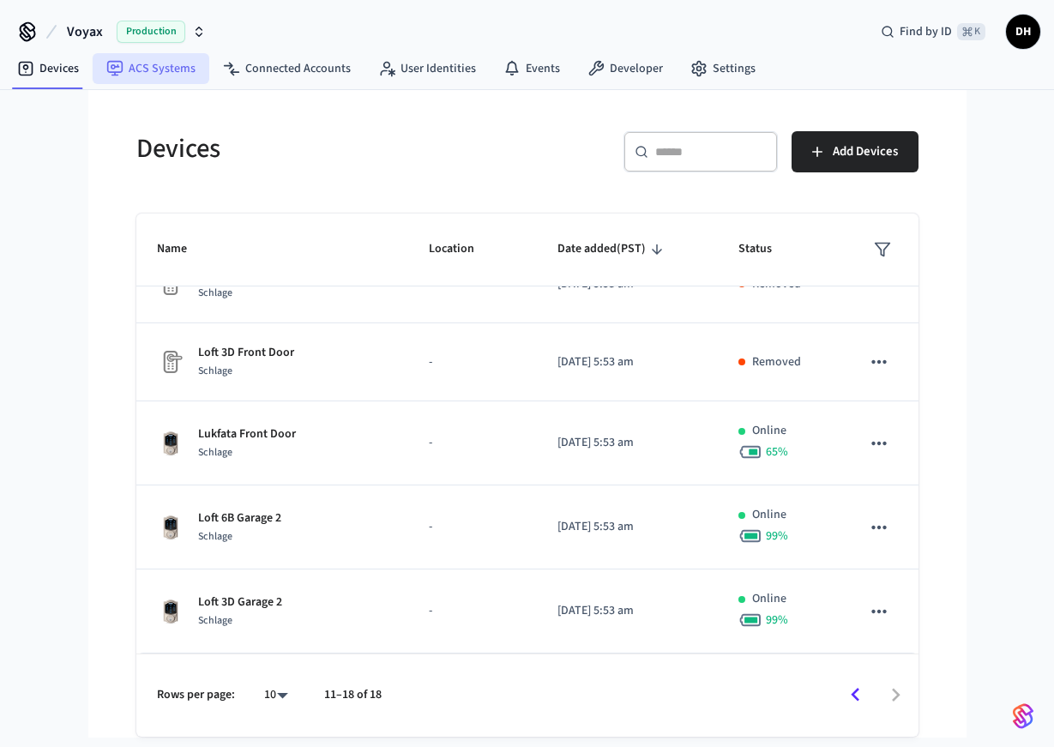
click at [166, 68] on link "ACS Systems" at bounding box center [151, 68] width 117 height 31
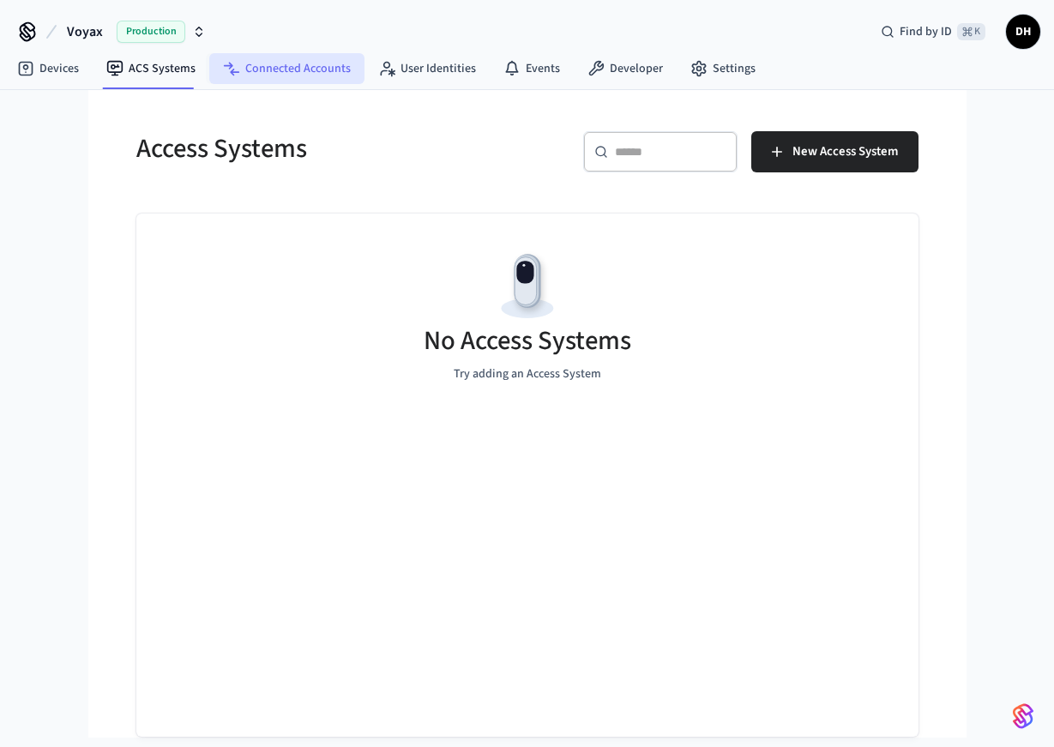
click at [261, 69] on link "Connected Accounts" at bounding box center [286, 68] width 155 height 31
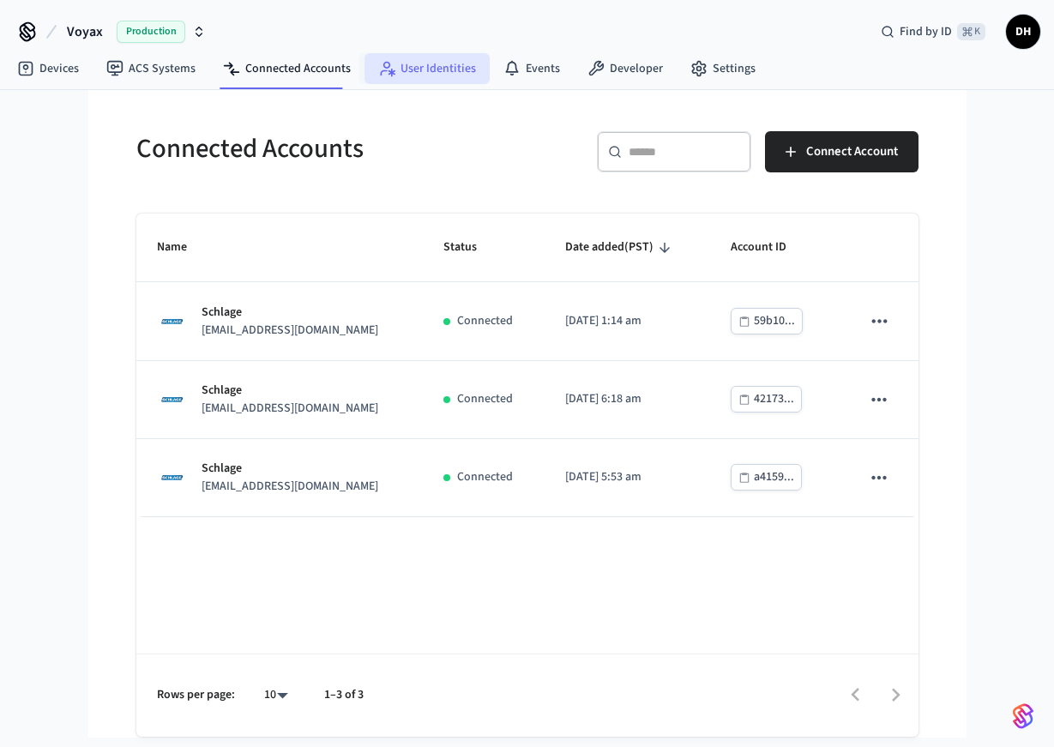
click at [407, 76] on link "User Identities" at bounding box center [427, 68] width 125 height 31
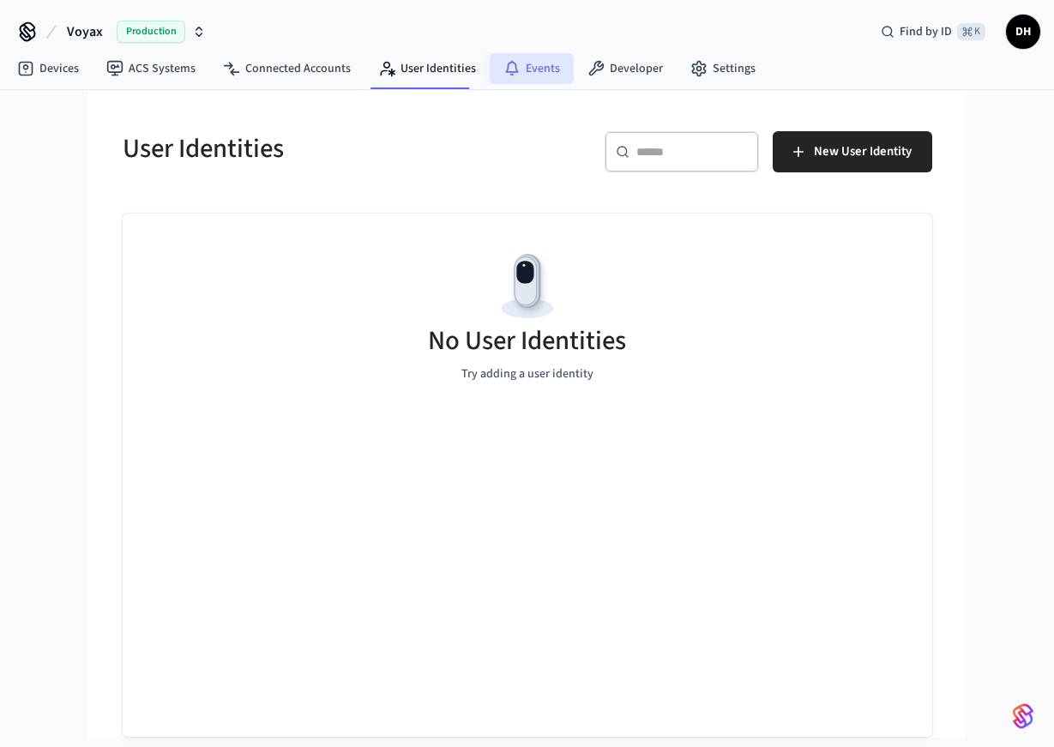
click at [536, 76] on link "Events" at bounding box center [532, 68] width 84 height 31
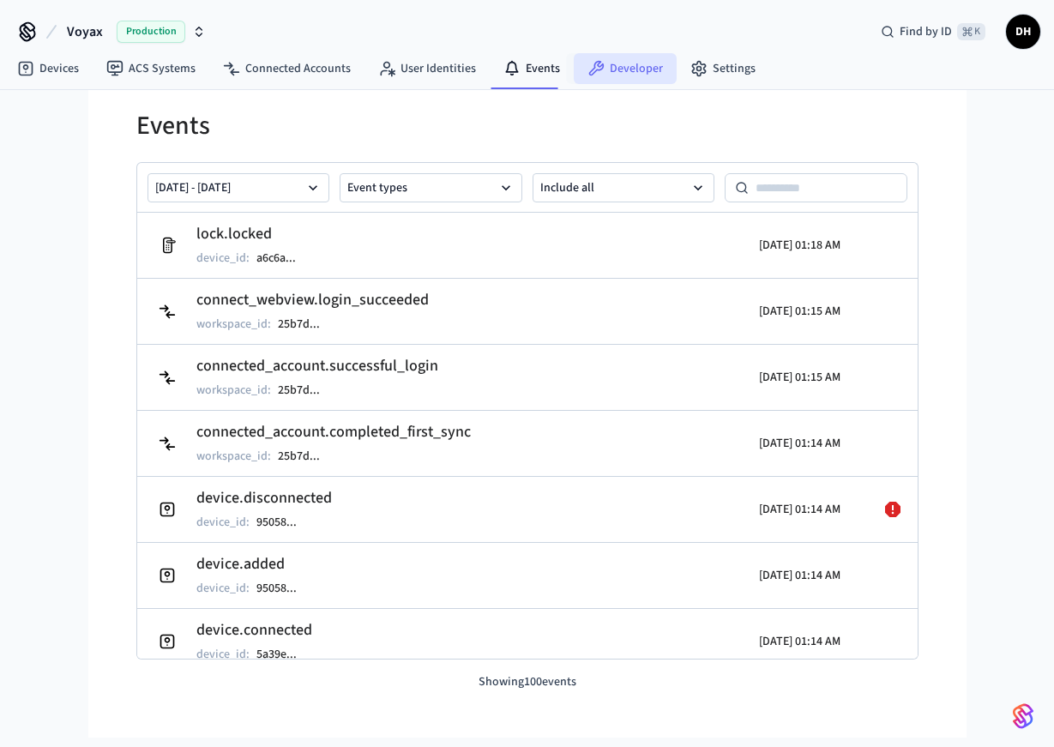
click at [607, 75] on link "Developer" at bounding box center [625, 68] width 103 height 31
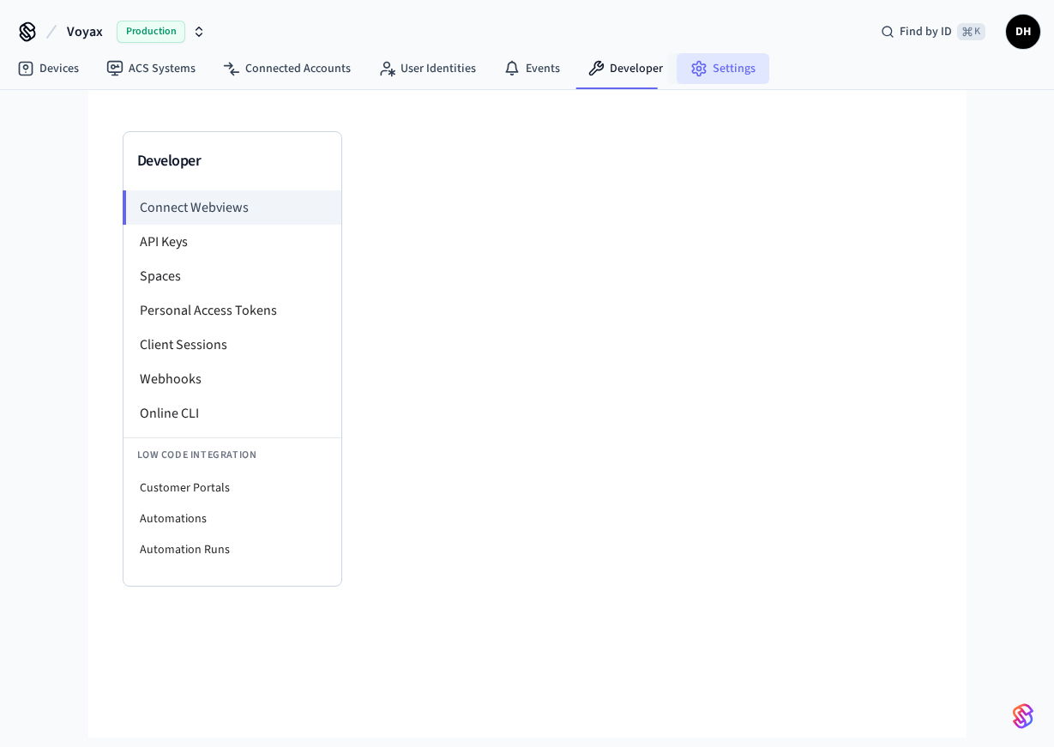
click at [727, 74] on link "Settings" at bounding box center [723, 68] width 93 height 31
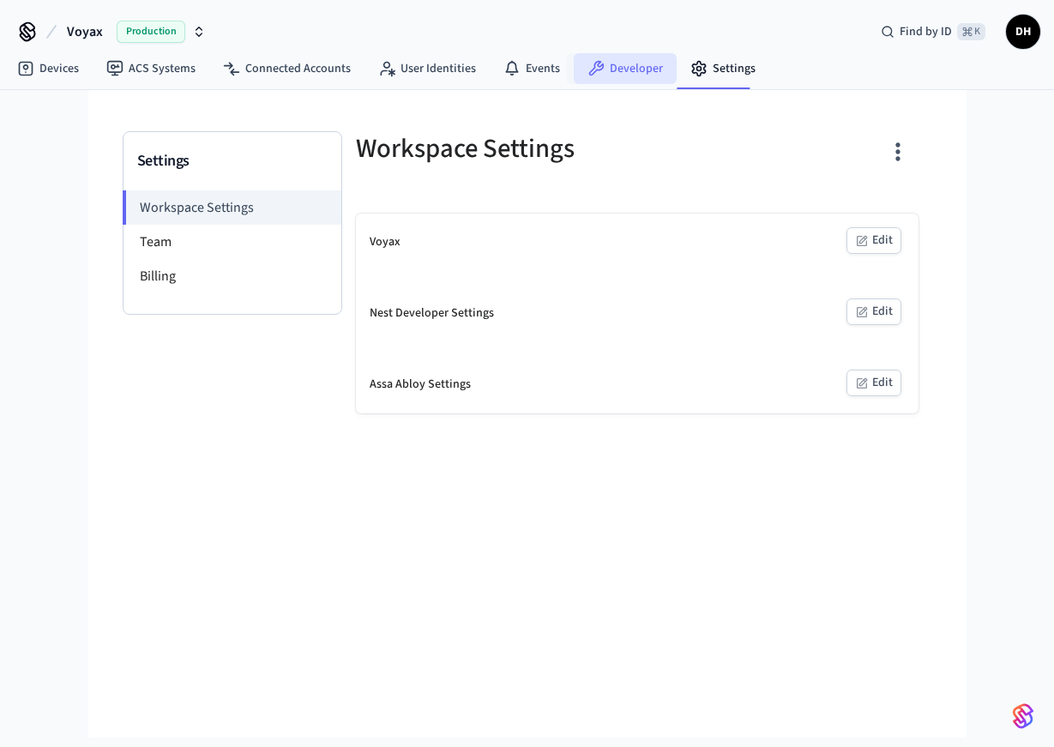
click at [606, 77] on link "Developer" at bounding box center [625, 68] width 103 height 31
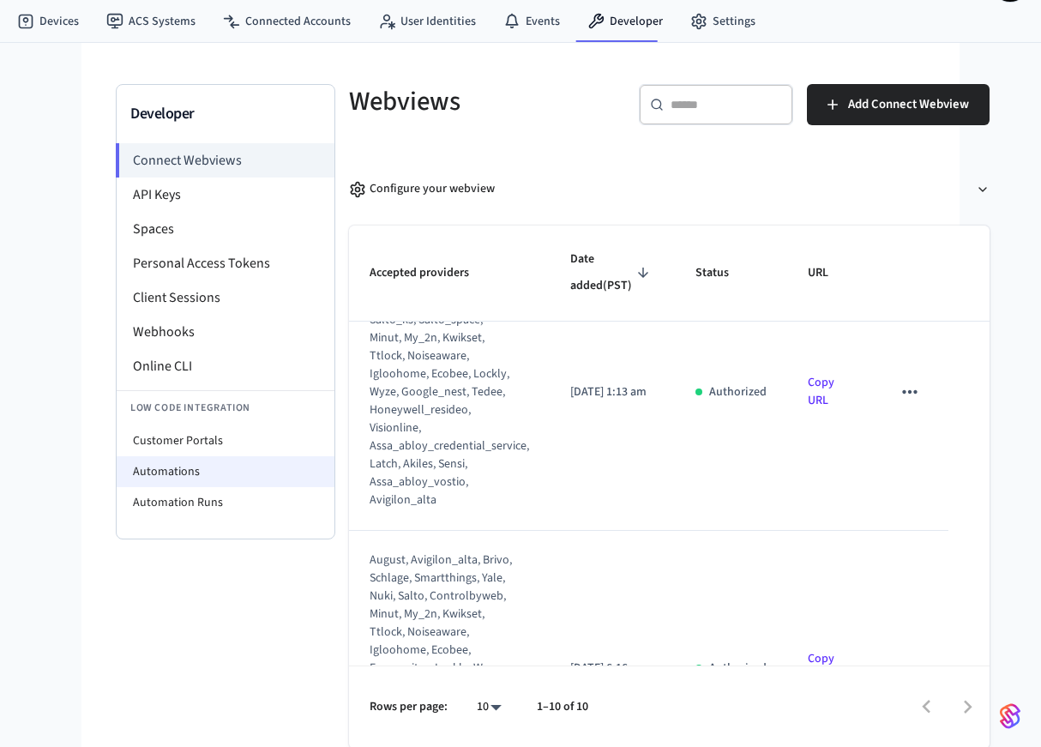
scroll to position [48, 0]
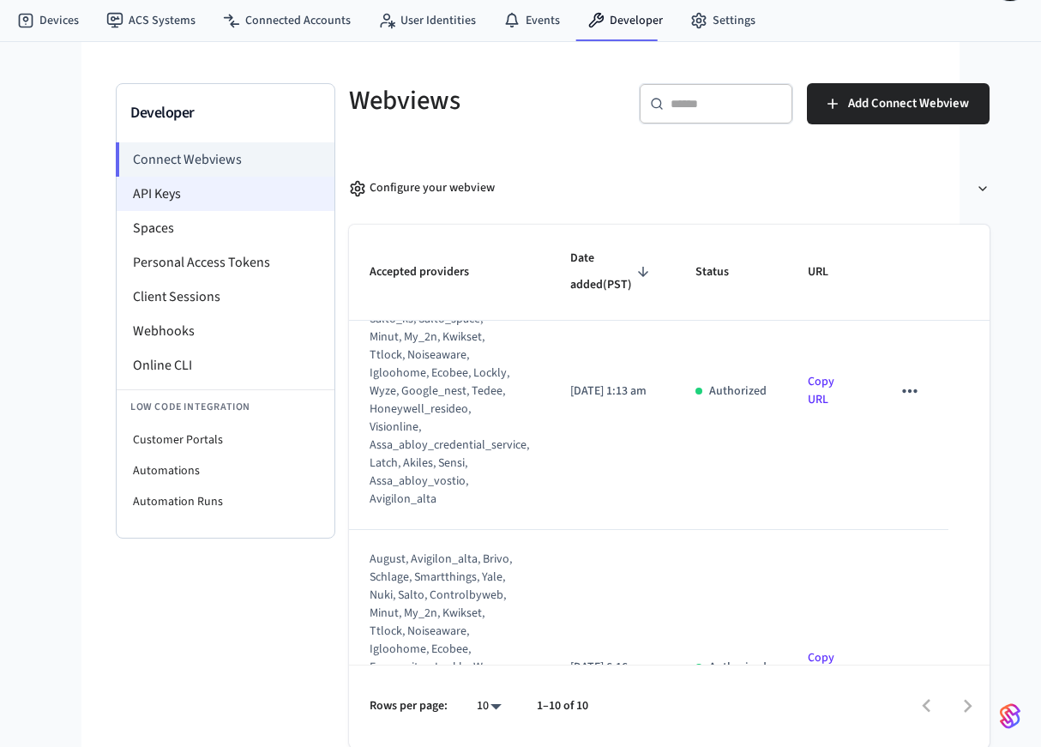
click at [163, 201] on li "API Keys" at bounding box center [226, 194] width 218 height 34
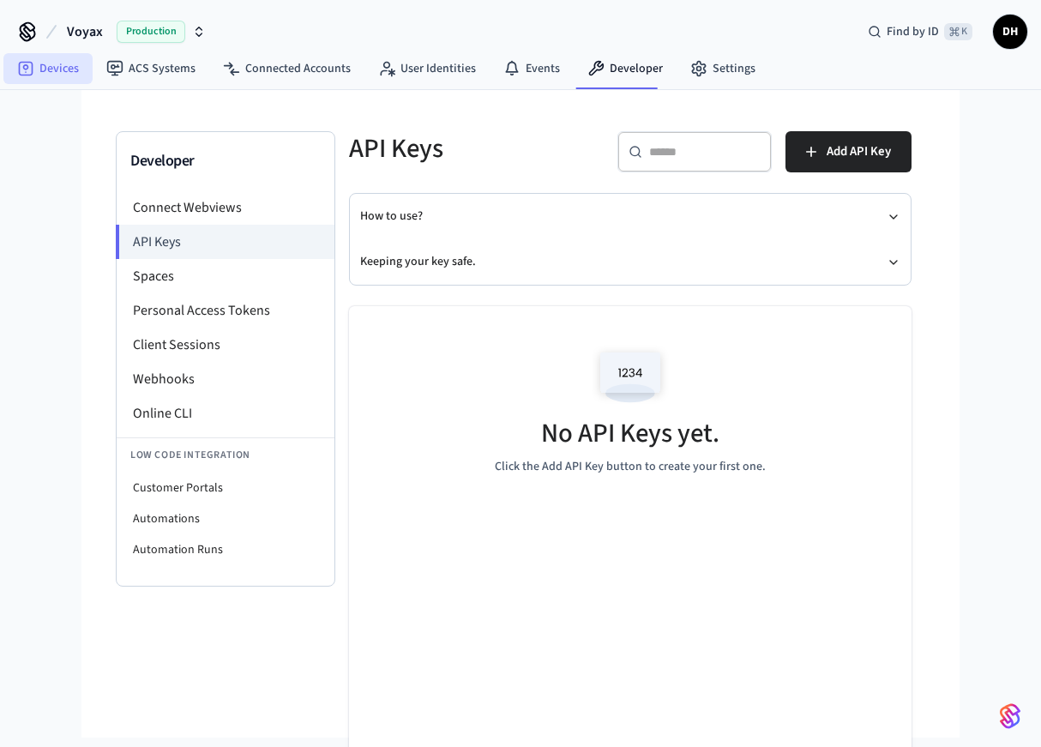
click at [42, 68] on link "Devices" at bounding box center [47, 68] width 89 height 31
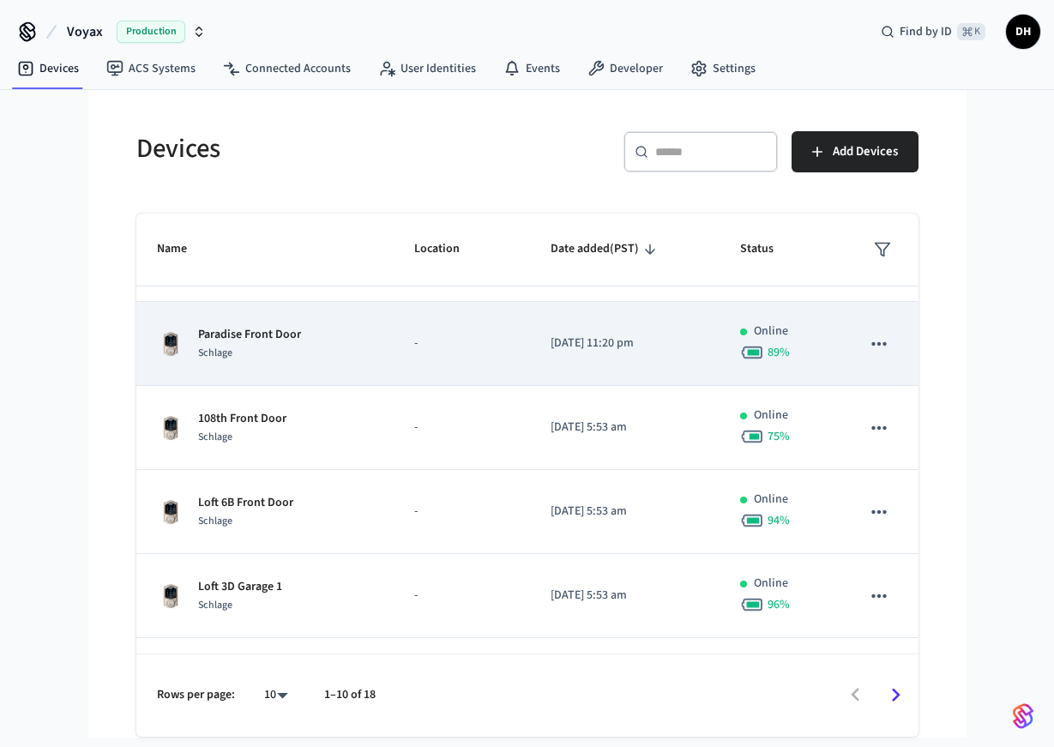
scroll to position [467, 0]
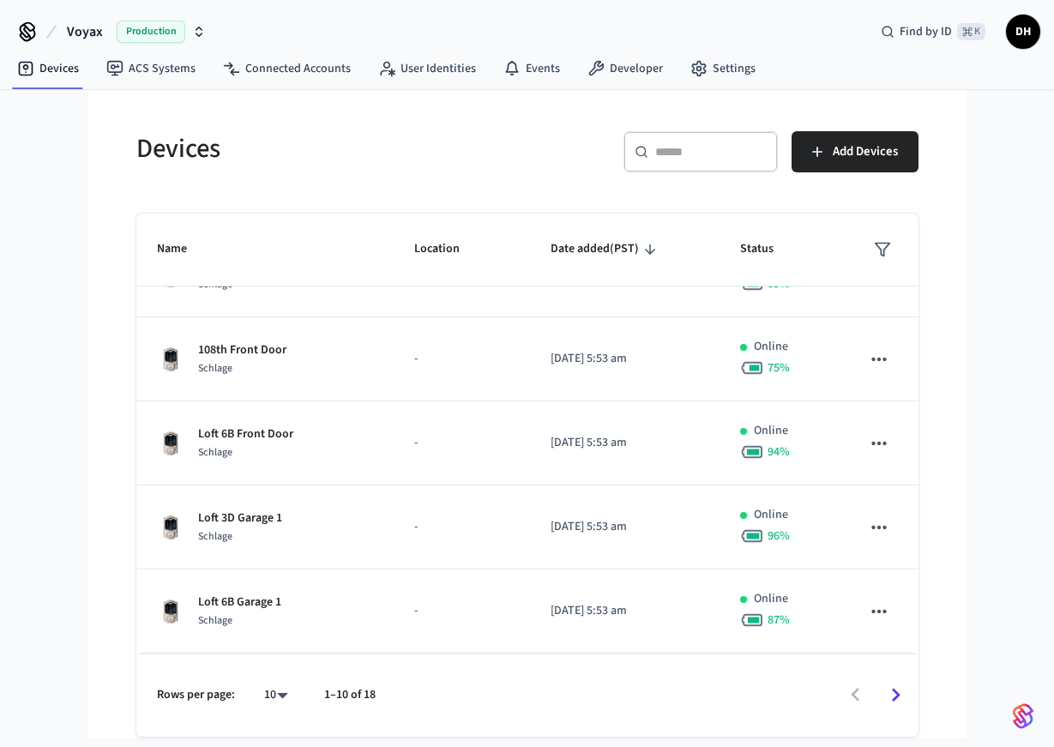
click at [672, 159] on input "text" at bounding box center [711, 151] width 112 height 17
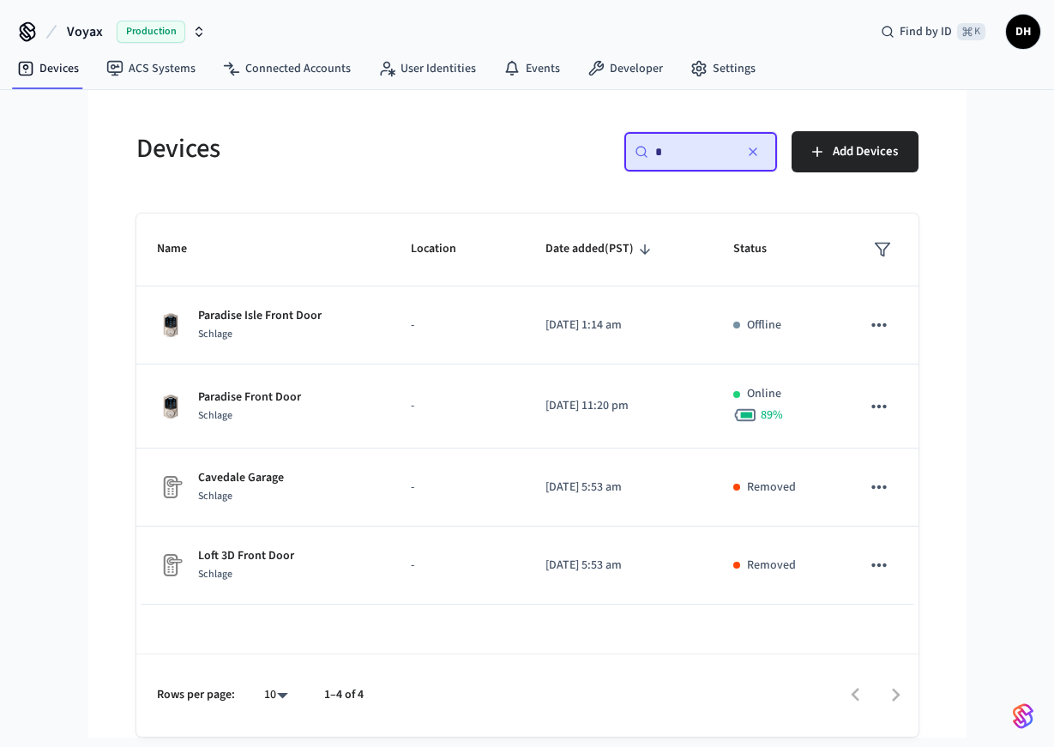
scroll to position [0, 0]
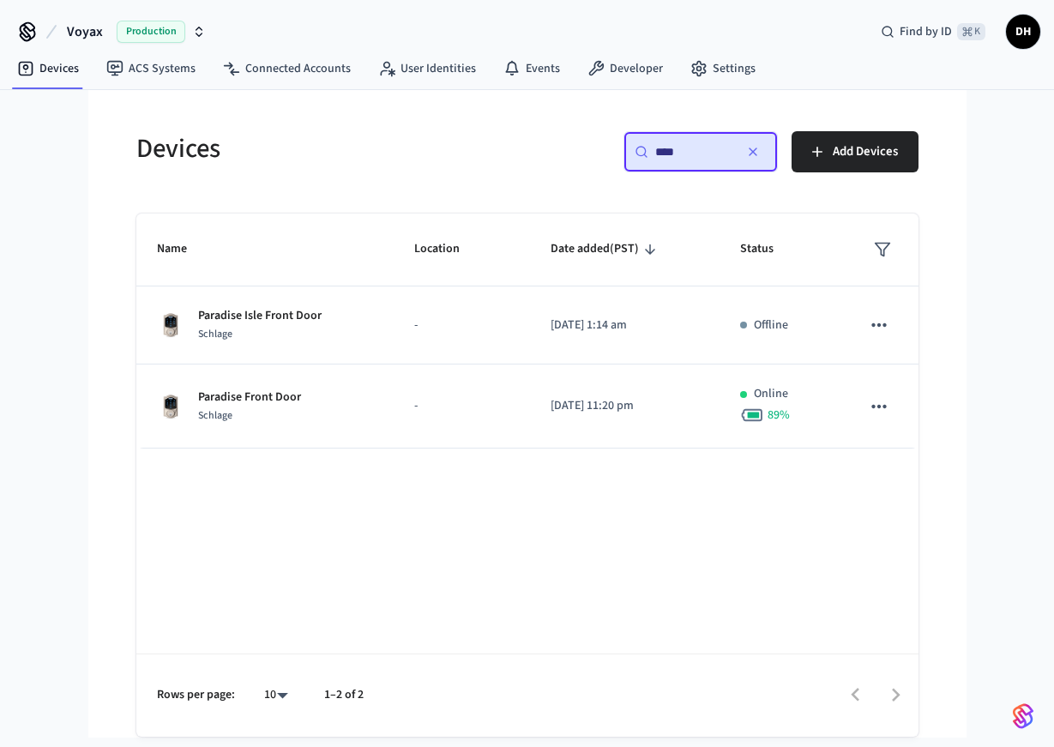
type input "****"
